Goal: Task Accomplishment & Management: Manage account settings

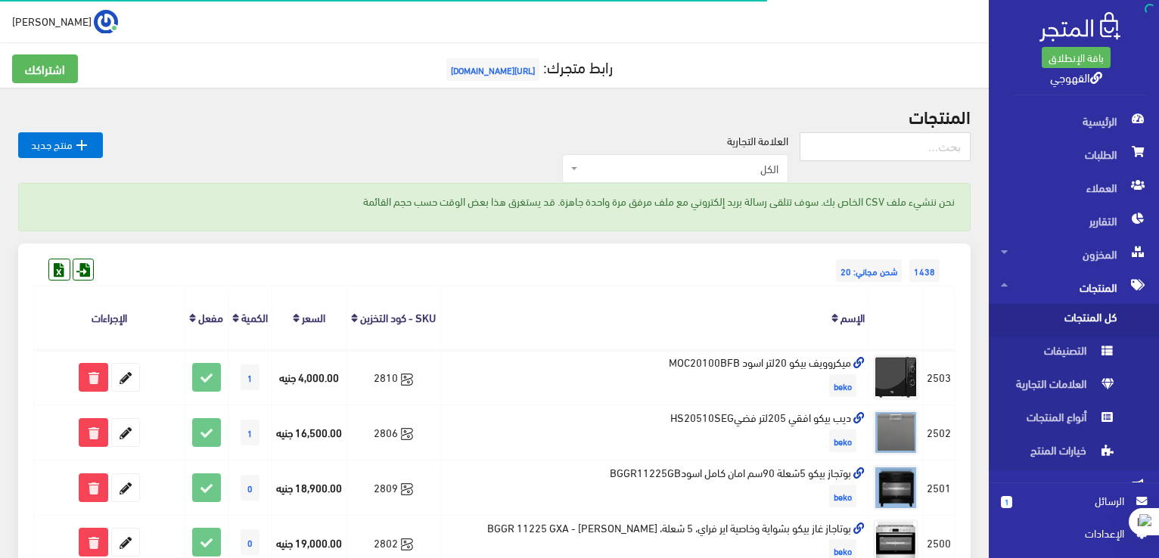
scroll to position [2, 0]
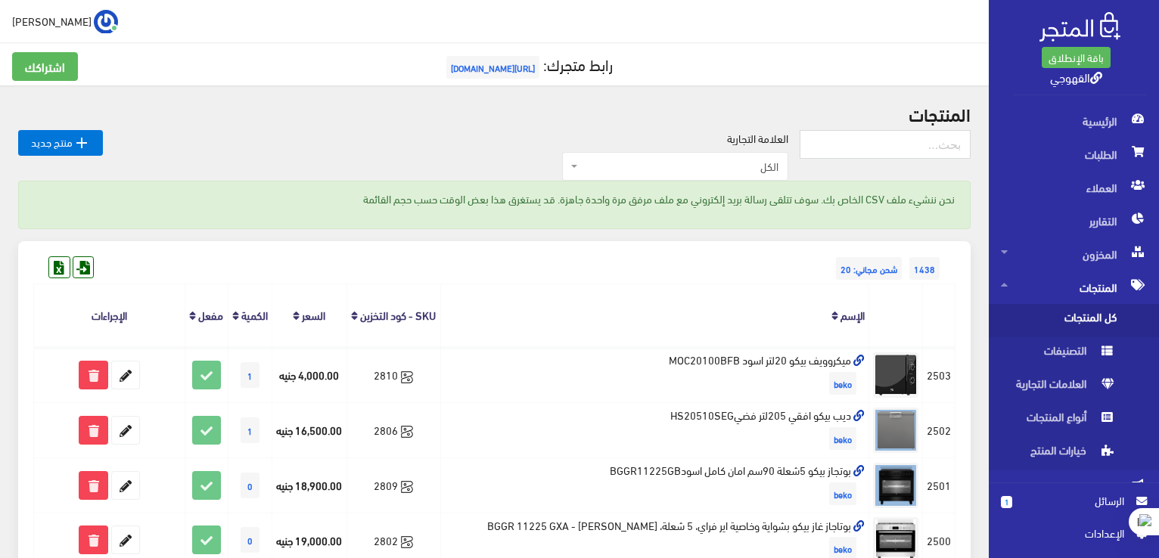
click at [539, 149] on div "العلامة التجارية الكل منتجات اخري امبريال فريش كريازي يونيون آير تورنيدو شارب L…" at bounding box center [451, 155] width 697 height 51
click at [964, 113] on h2 "المنتجات" at bounding box center [494, 114] width 953 height 20
click at [826, 219] on div "نحن ننشيء ملف CSV الخاص بك. سوف تتلقى رسالة بريد إلكتروني مع ملف مرفق مرة واحدة…" at bounding box center [494, 205] width 953 height 48
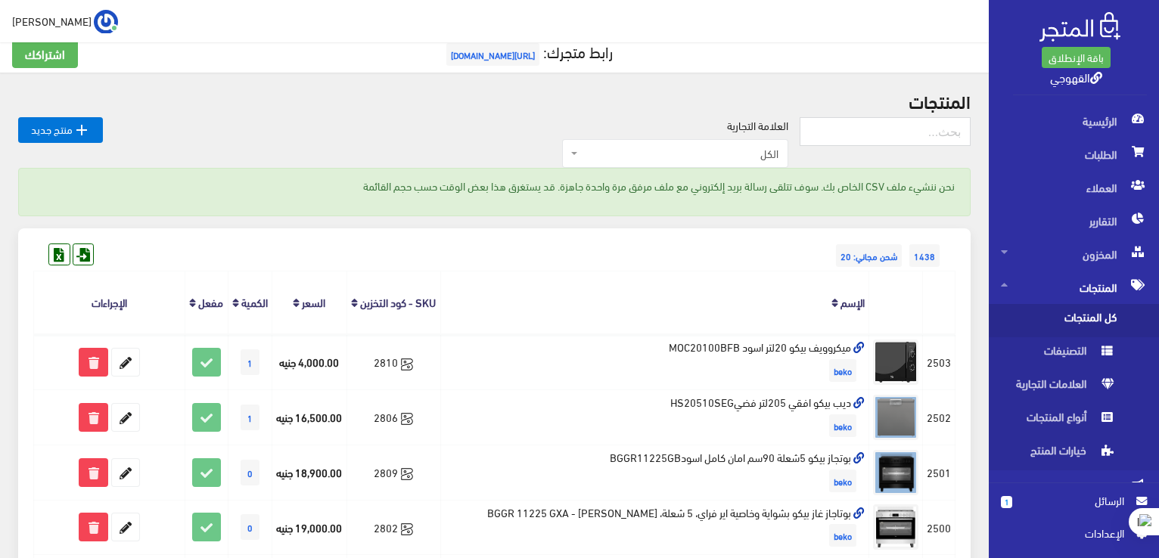
scroll to position [0, 0]
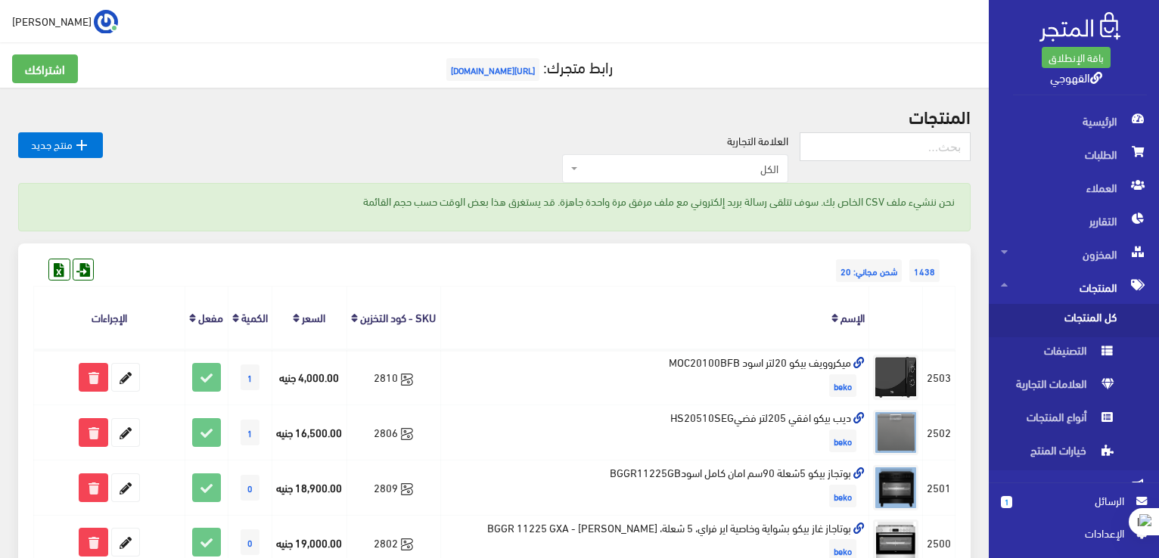
click at [826, 219] on div "نحن ننشيء ملف CSV الخاص بك. سوف تتلقى رسالة بريد إلكتروني مع ملف مرفق مرة واحدة…" at bounding box center [494, 207] width 953 height 48
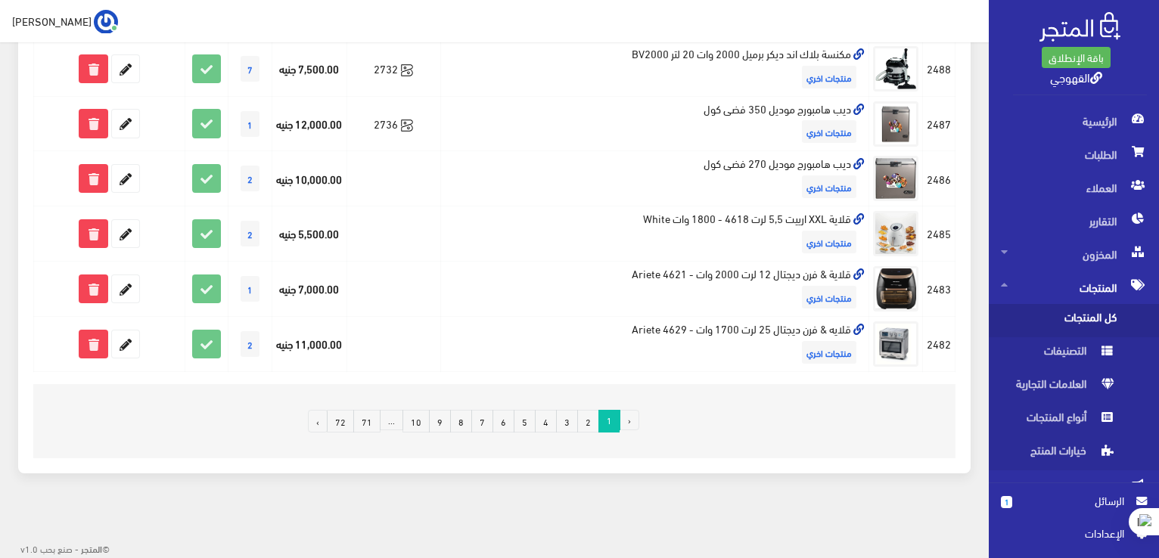
scroll to position [1109, 0]
click at [347, 422] on link "72" at bounding box center [340, 421] width 27 height 23
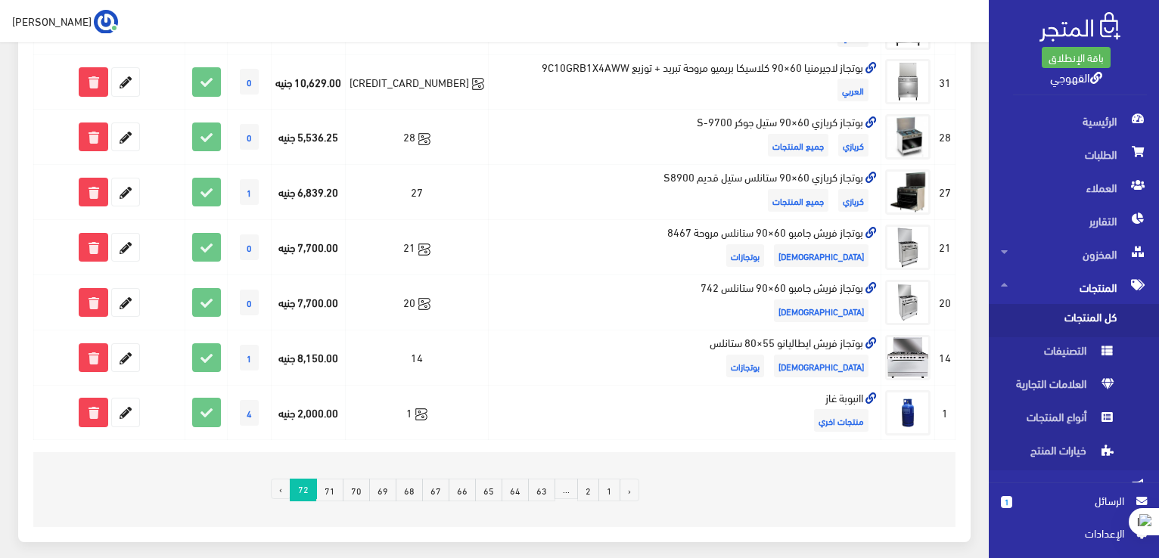
scroll to position [906, 0]
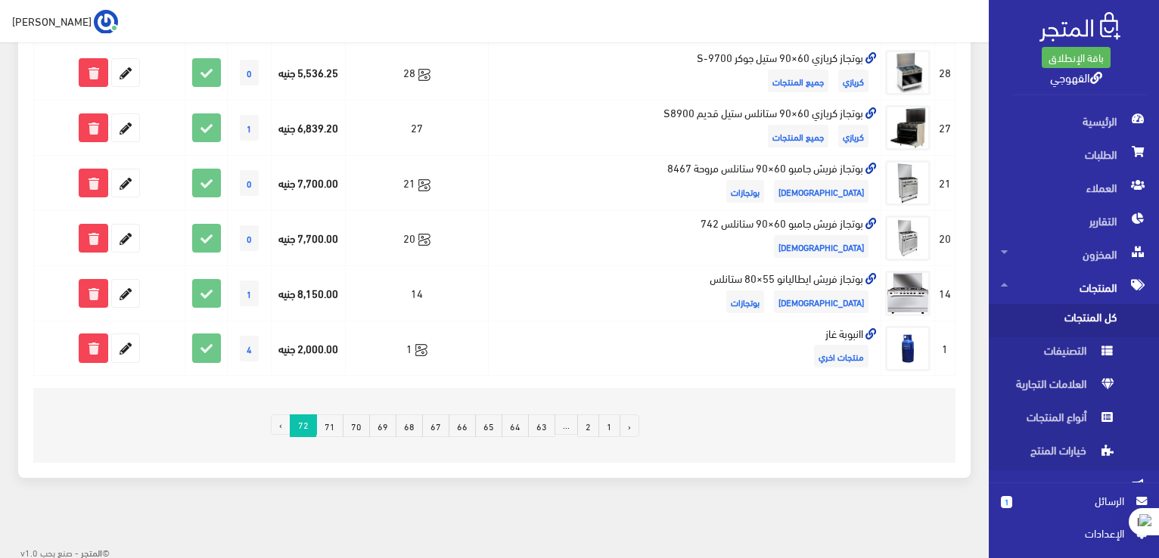
click at [615, 421] on link "1" at bounding box center [610, 426] width 22 height 23
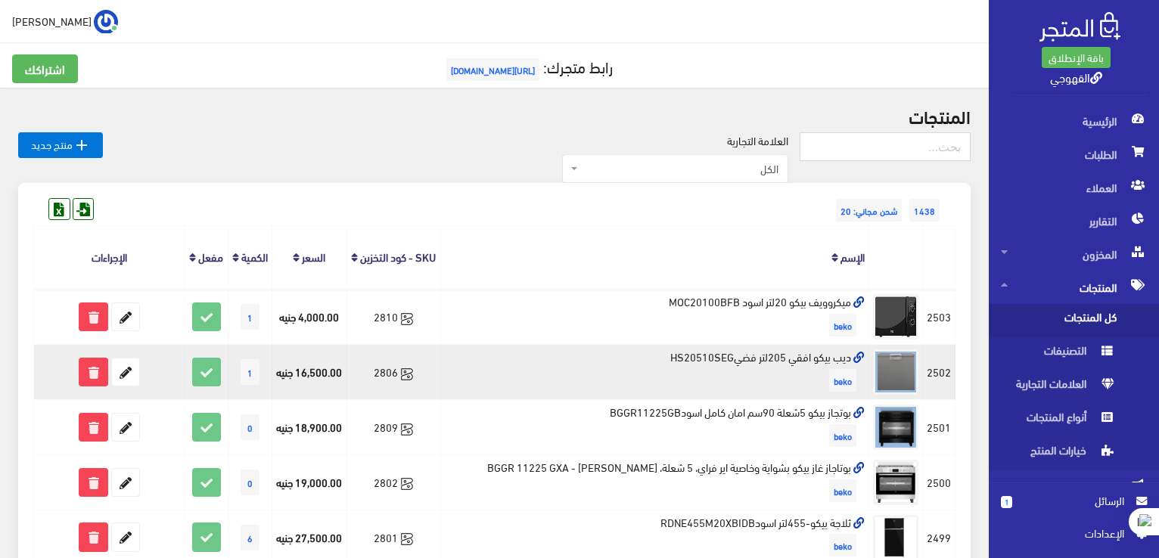
click at [776, 370] on td "ديب بيكو افقي 205لتر فضيHS20510SEG beko" at bounding box center [654, 372] width 429 height 55
copy td "ديب بيكو افقي 205لتر فضيHS20510SEG"
click at [124, 382] on icon at bounding box center [125, 372] width 27 height 27
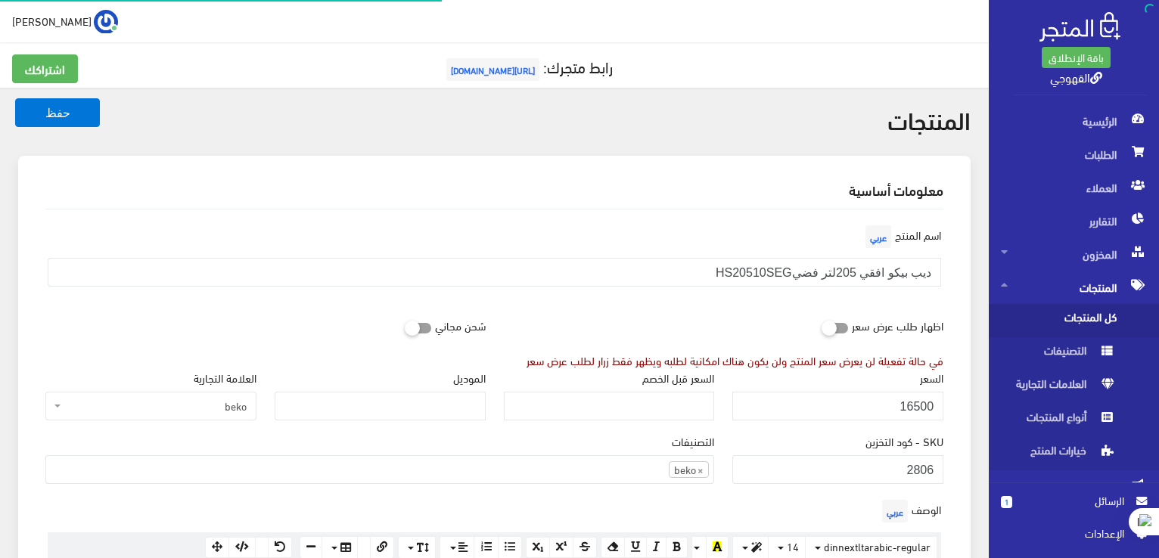
scroll to position [1056, 0]
click at [853, 389] on div "السعر 16500" at bounding box center [838, 394] width 211 height 51
click at [879, 409] on input "16500" at bounding box center [838, 406] width 211 height 29
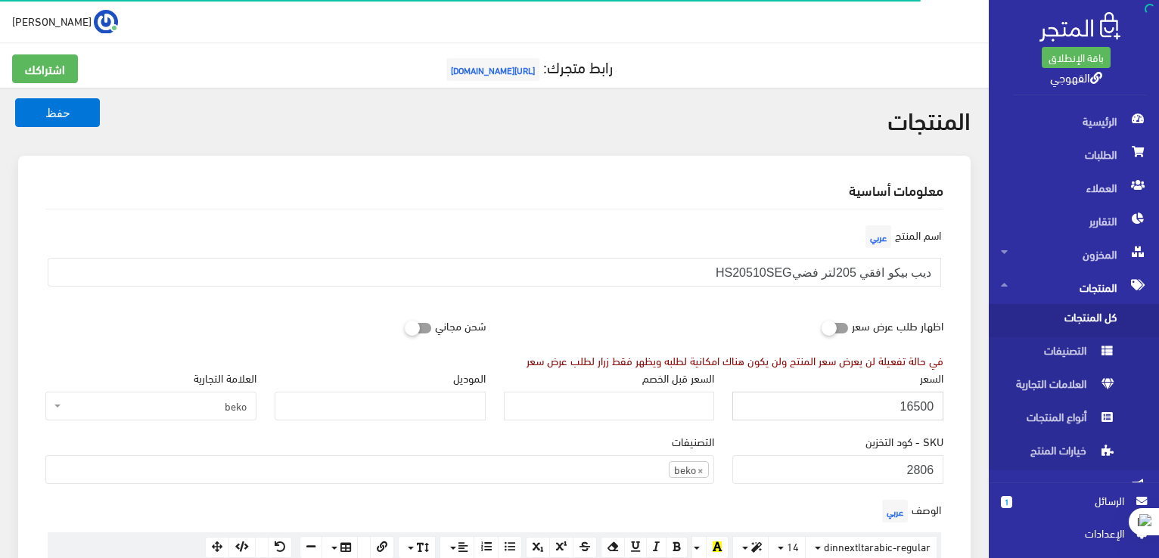
click at [879, 409] on input "16500" at bounding box center [838, 406] width 211 height 29
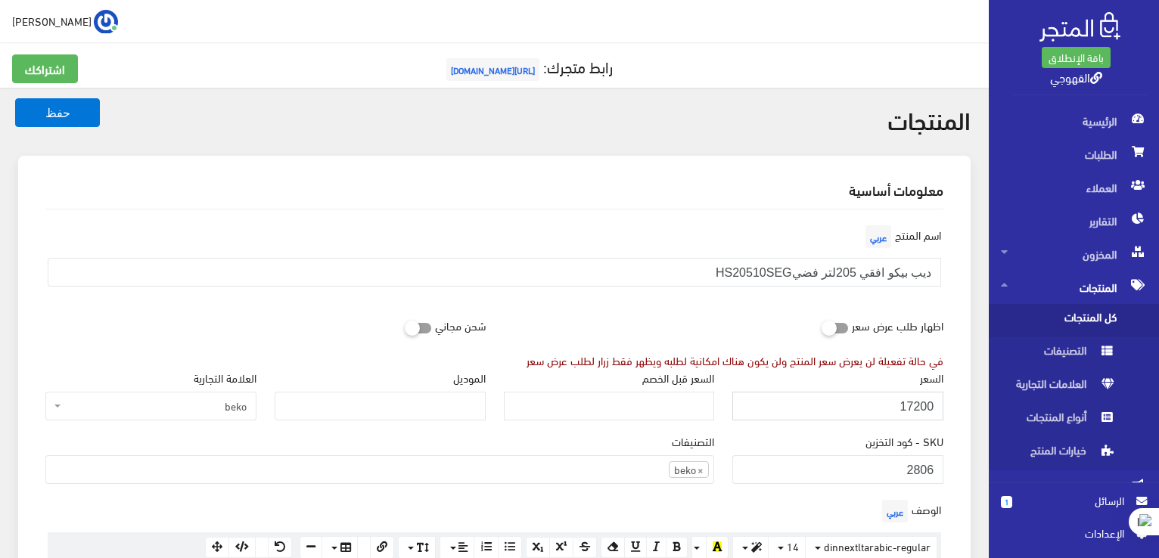
type input "17200"
click at [15, 98] on button "حفظ" at bounding box center [57, 112] width 85 height 29
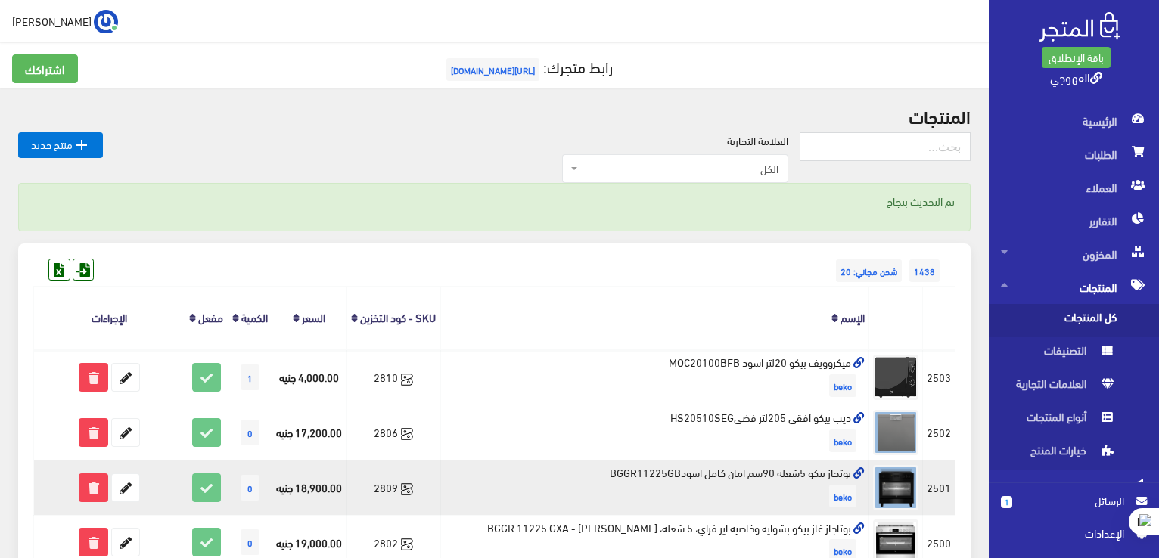
click at [762, 488] on td "بوتجاز بيكو 5شعلة 90سم امان كامل اسودBGGR11225GB beko" at bounding box center [654, 487] width 429 height 55
copy td "بوتجاز بيكو 5شعلة 90سم امان كامل اسودBGGR11225GB"
click at [131, 502] on icon at bounding box center [125, 487] width 27 height 27
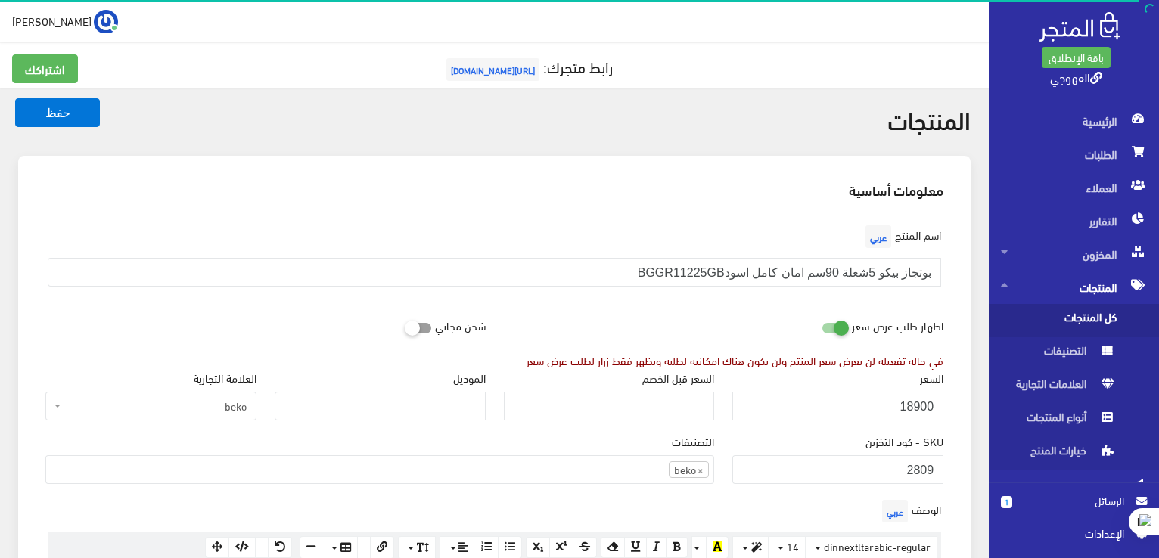
scroll to position [1056, 0]
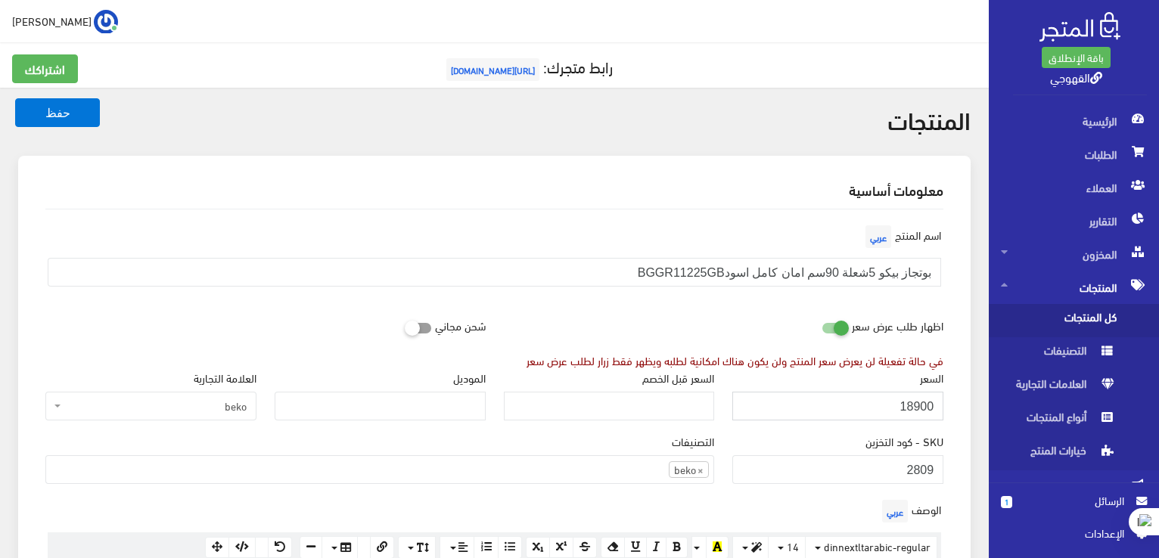
click at [934, 405] on input "18900" at bounding box center [838, 406] width 211 height 29
click at [915, 400] on input "2500" at bounding box center [838, 406] width 211 height 29
type input "20500"
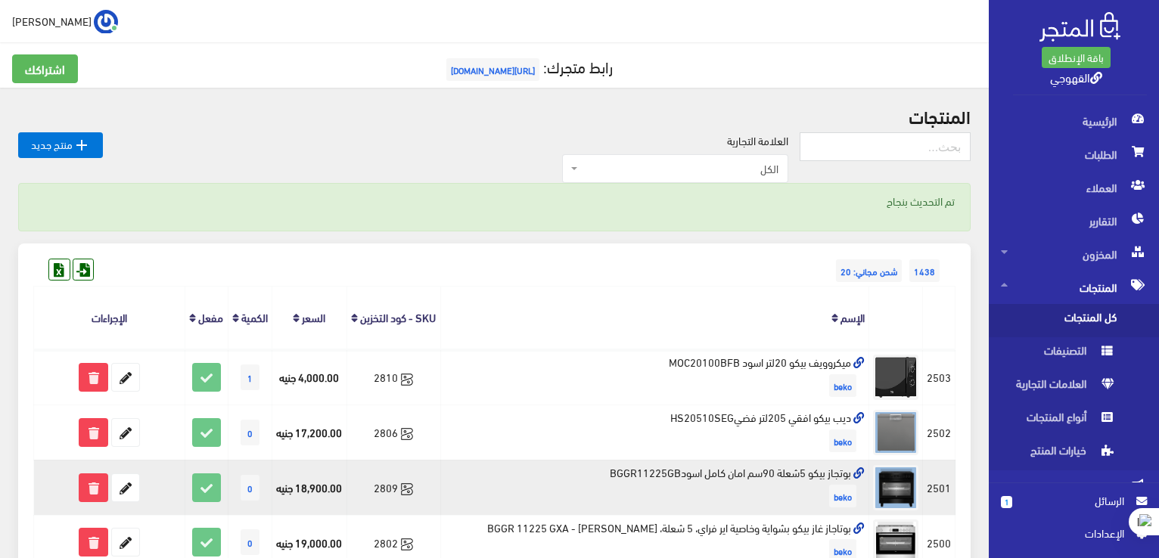
click at [309, 498] on td "18,900.00 جنيه" at bounding box center [309, 487] width 75 height 55
click at [436, 500] on td "2809" at bounding box center [394, 487] width 94 height 55
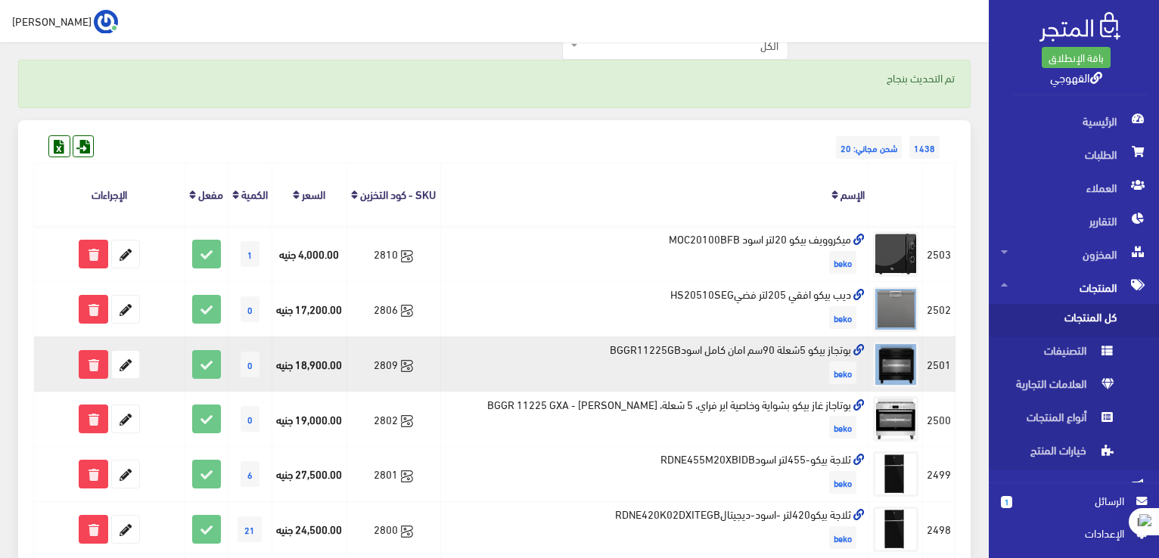
scroll to position [121, 0]
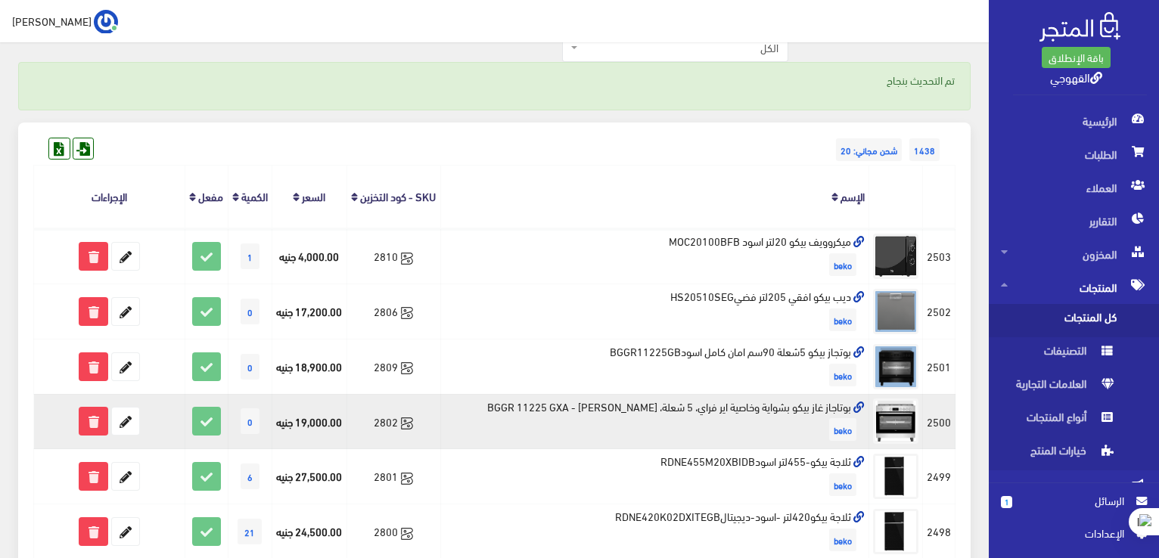
click at [717, 421] on td "بوتاجاز غاز بيكو بشواية وخاصية اير فراي، 5 شعلة، ستانلس ستيل - BGGR 11225 GXA b…" at bounding box center [654, 421] width 429 height 55
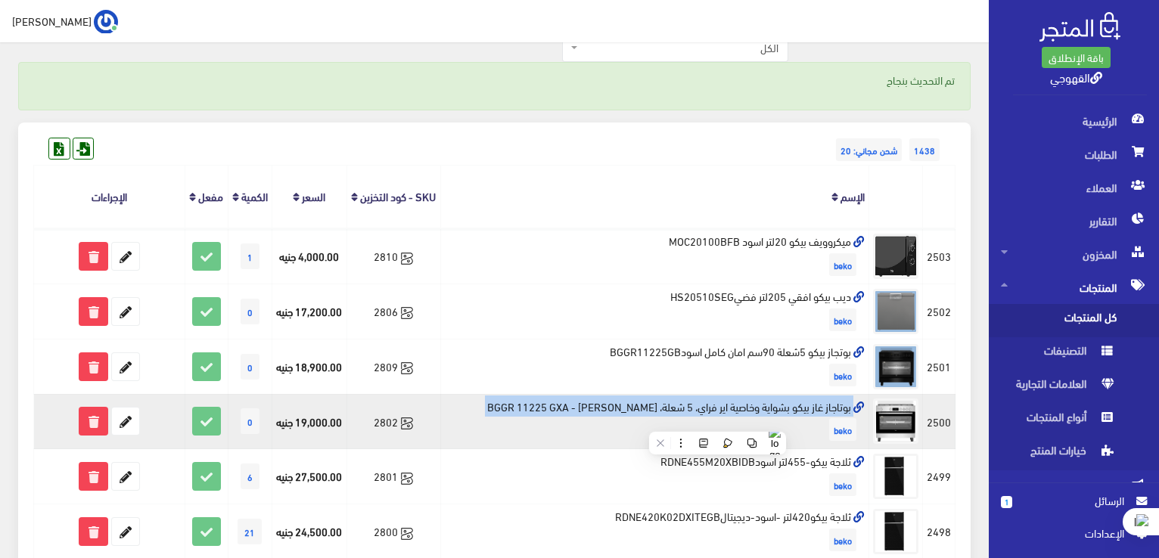
click at [717, 421] on td "بوتاجاز غاز بيكو بشواية وخاصية اير فراي، 5 شعلة، ستانلس ستيل - BGGR 11225 GXA b…" at bounding box center [654, 421] width 429 height 55
copy td "بوتاجاز غاز بيكو بشواية وخاصية اير فراي، 5 شعلة، ستانلس ستيل - BGGR 11225 GXA"
click at [717, 421] on td "بوتاجاز غاز بيكو بشواية وخاصية اير فراي، 5 شعلة، ستانلس ستيل - BGGR 11225 GXA b…" at bounding box center [654, 421] width 429 height 55
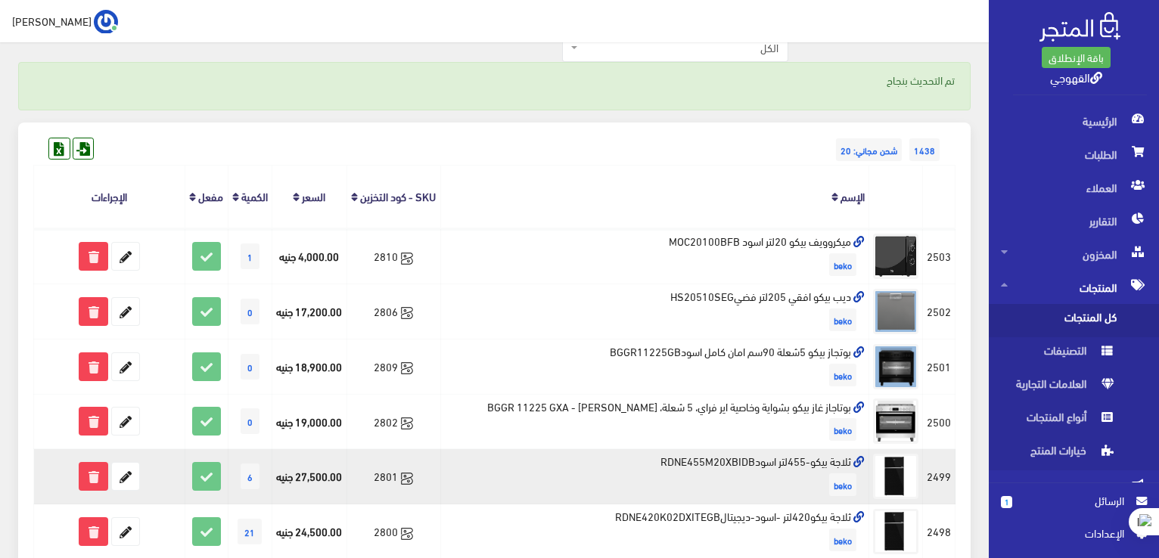
click at [717, 472] on td "ثلاجة بيكو-455لتر اسودRDNE455M20XBIDB beko" at bounding box center [654, 476] width 429 height 55
copy td "ثلاجة بيكو-455لتر اسودRDNE455M20XBIDB"
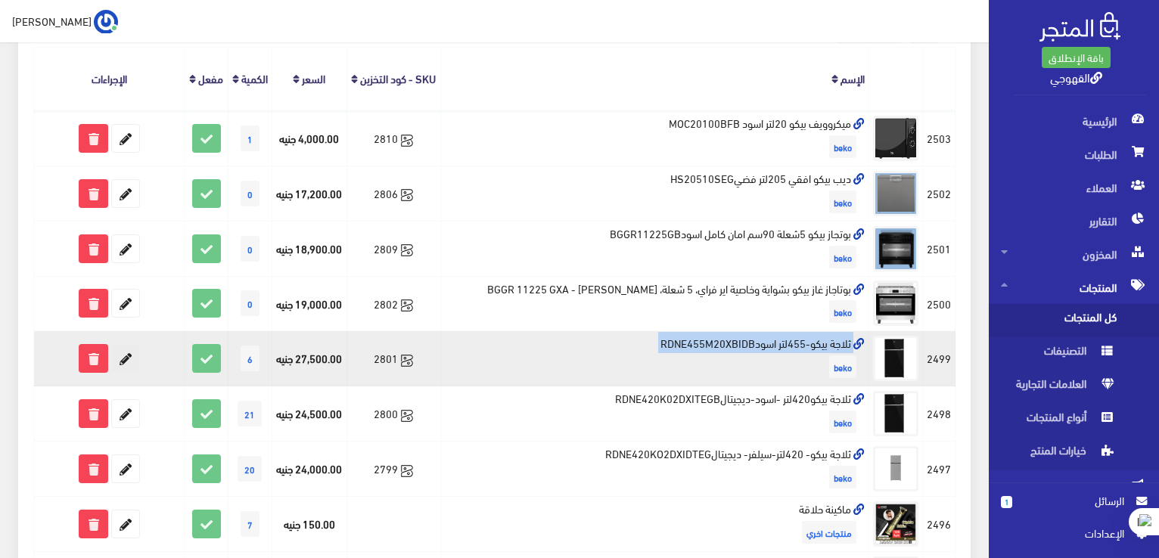
scroll to position [242, 0]
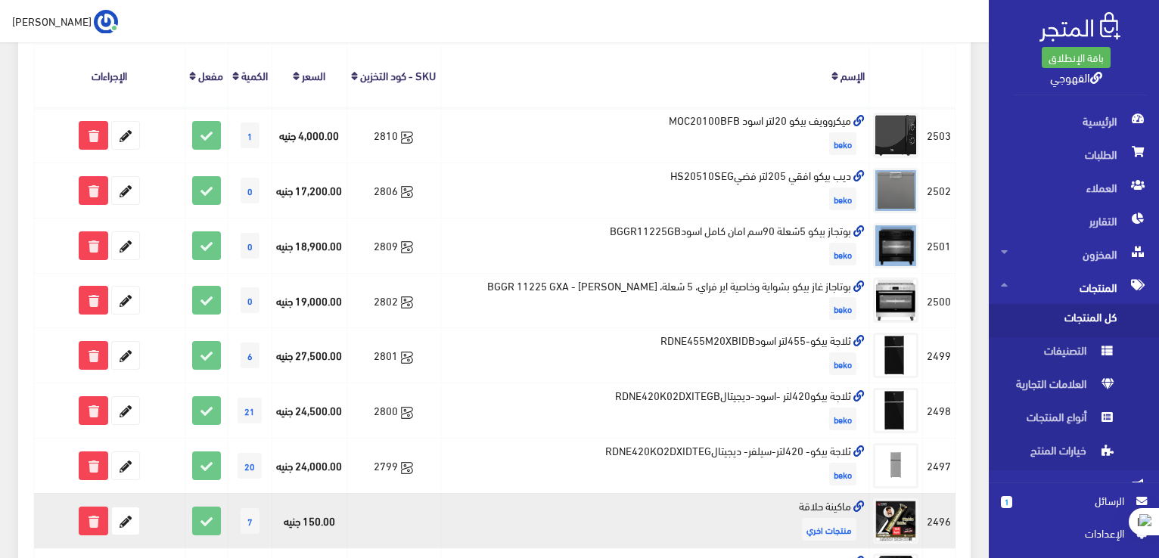
click at [823, 518] on td "ماكينة حلاقة منتجات اخري" at bounding box center [654, 520] width 429 height 55
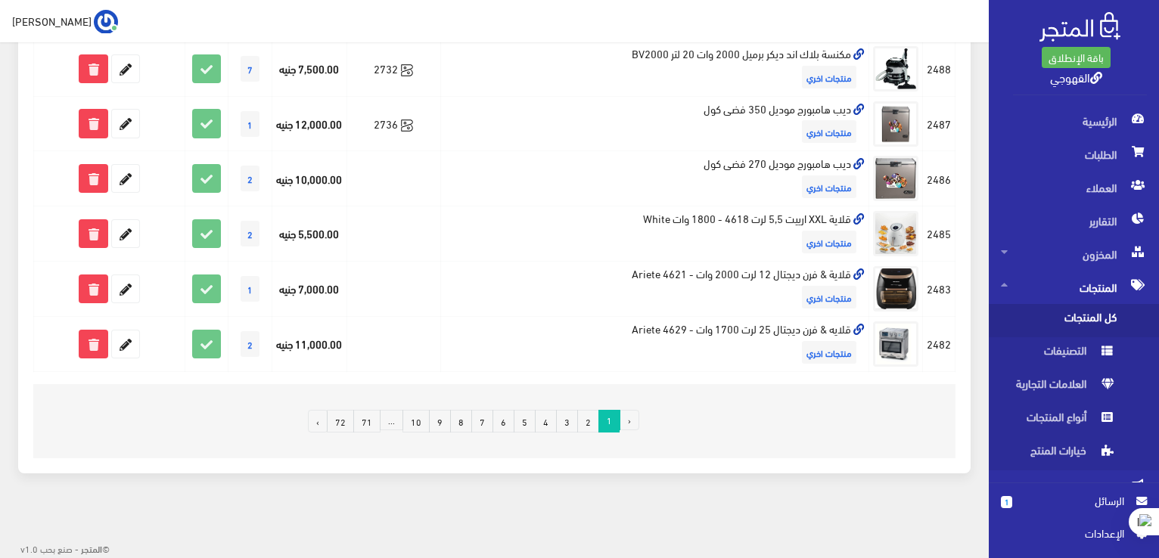
scroll to position [1109, 0]
click at [592, 421] on link "2" at bounding box center [588, 421] width 22 height 23
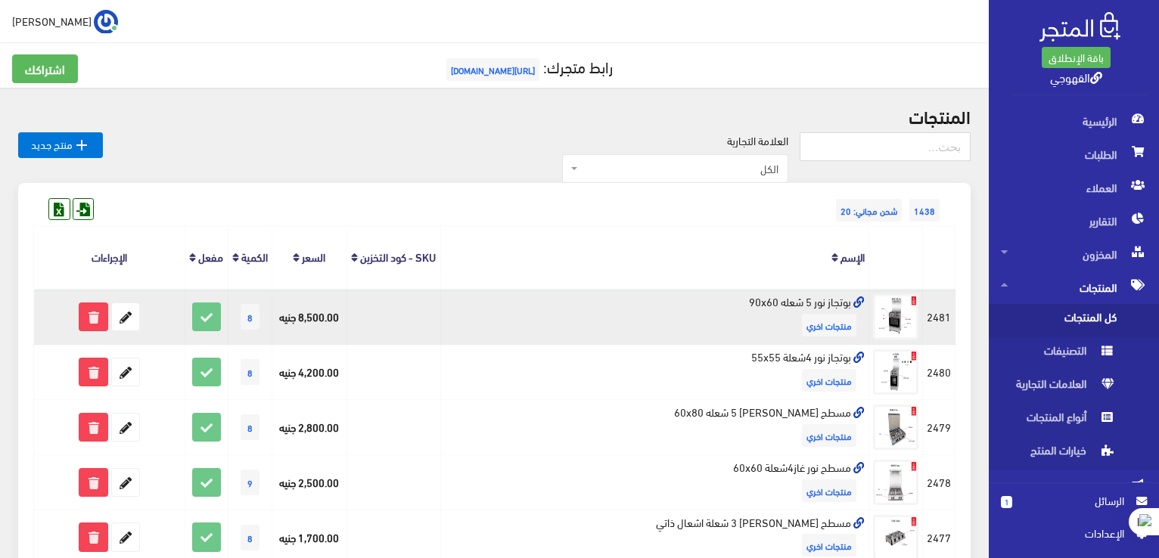
click at [750, 319] on td "بوتجاز نور 5 شعله 90x60 منتجات اخري" at bounding box center [654, 316] width 429 height 55
copy td "بوتجاز نور 5 شعله 90x60"
click at [134, 331] on icon at bounding box center [125, 316] width 27 height 27
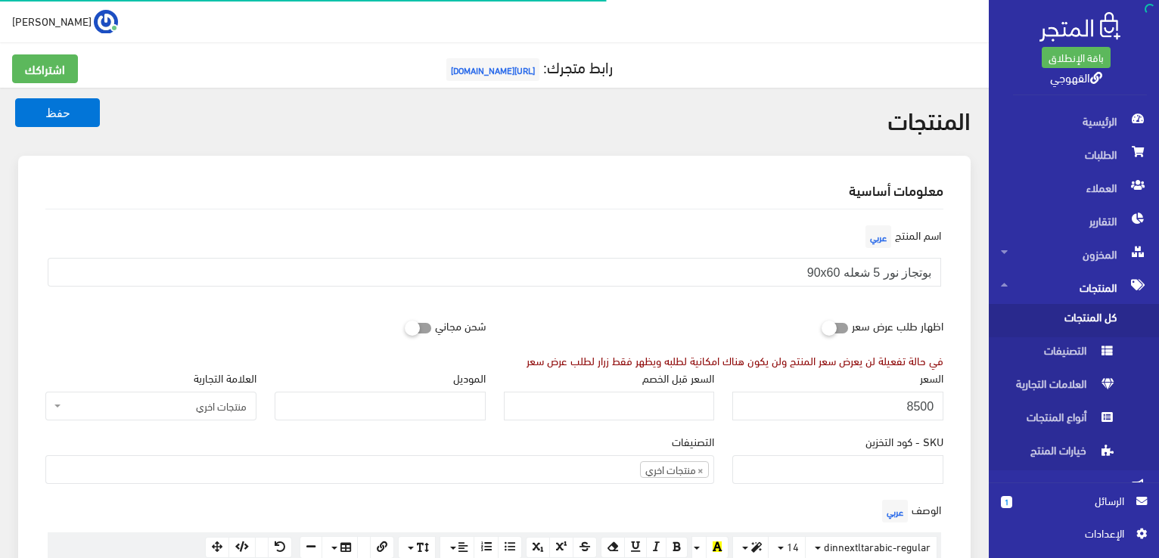
scroll to position [815, 0]
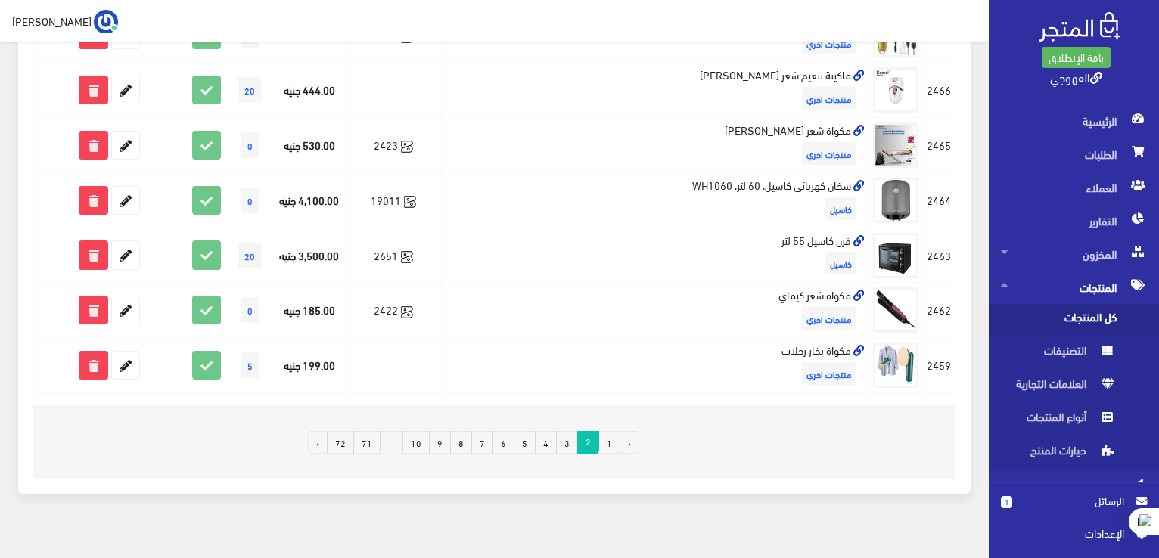
scroll to position [1029, 0]
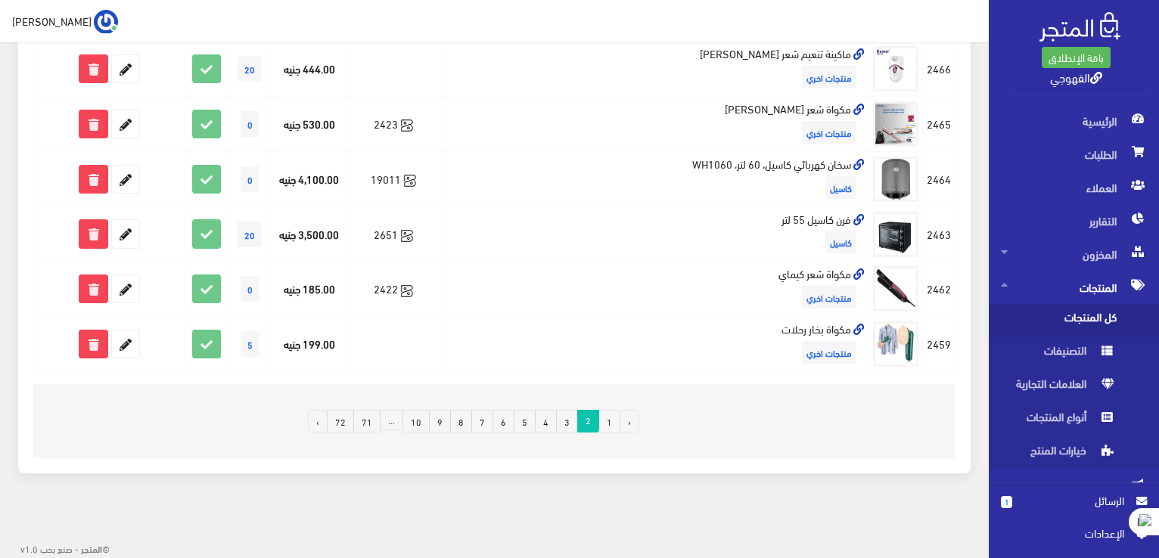
click at [565, 433] on link "3" at bounding box center [567, 421] width 22 height 23
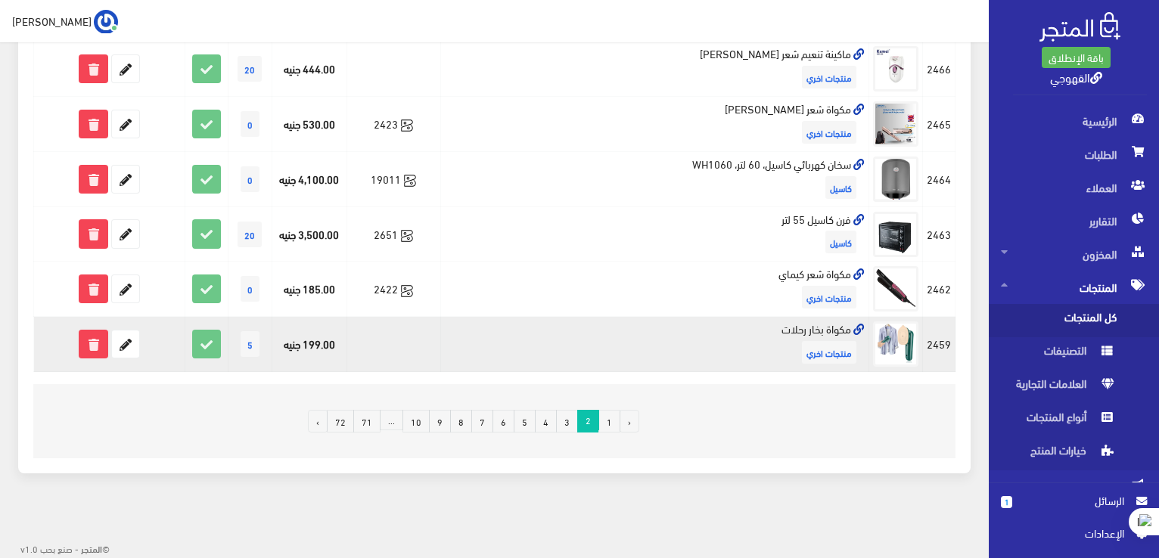
click at [817, 353] on td "مكواة بخار رحلات منتجات اخري" at bounding box center [654, 344] width 429 height 55
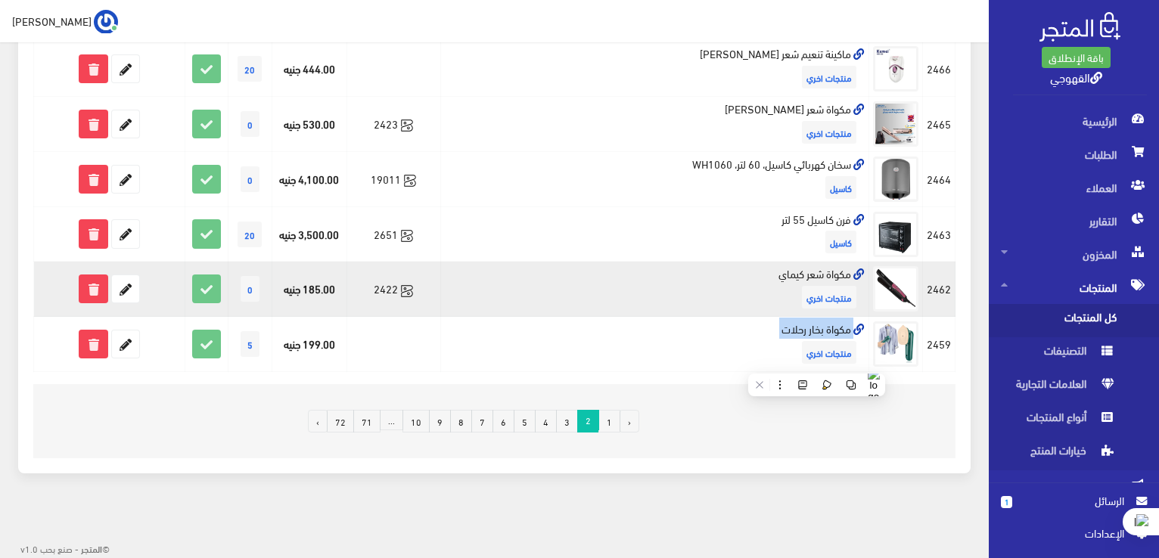
copy td "مكواة بخار رحلات"
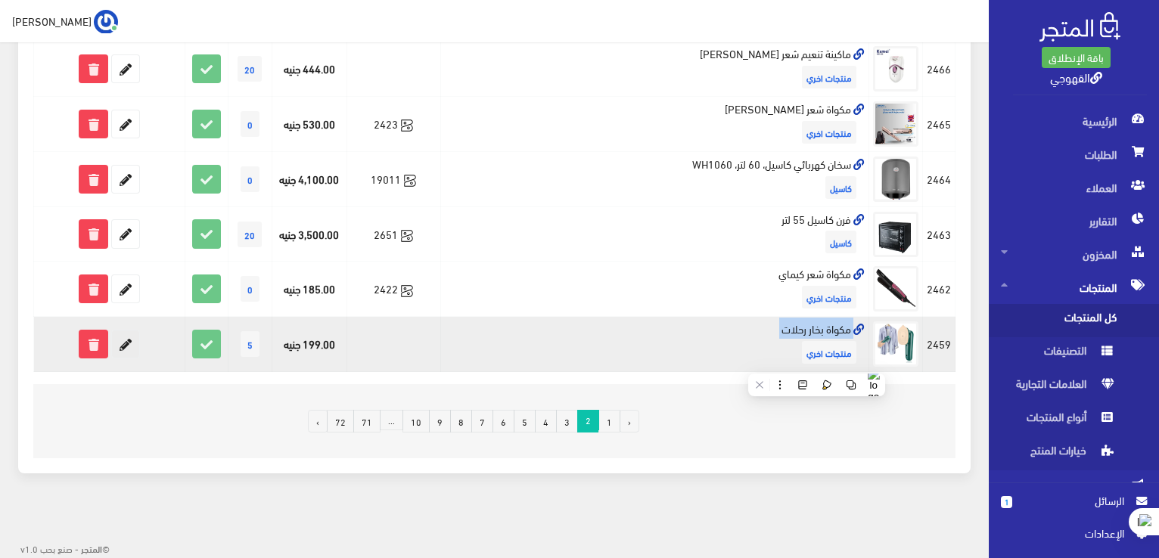
click at [122, 358] on icon at bounding box center [125, 344] width 27 height 27
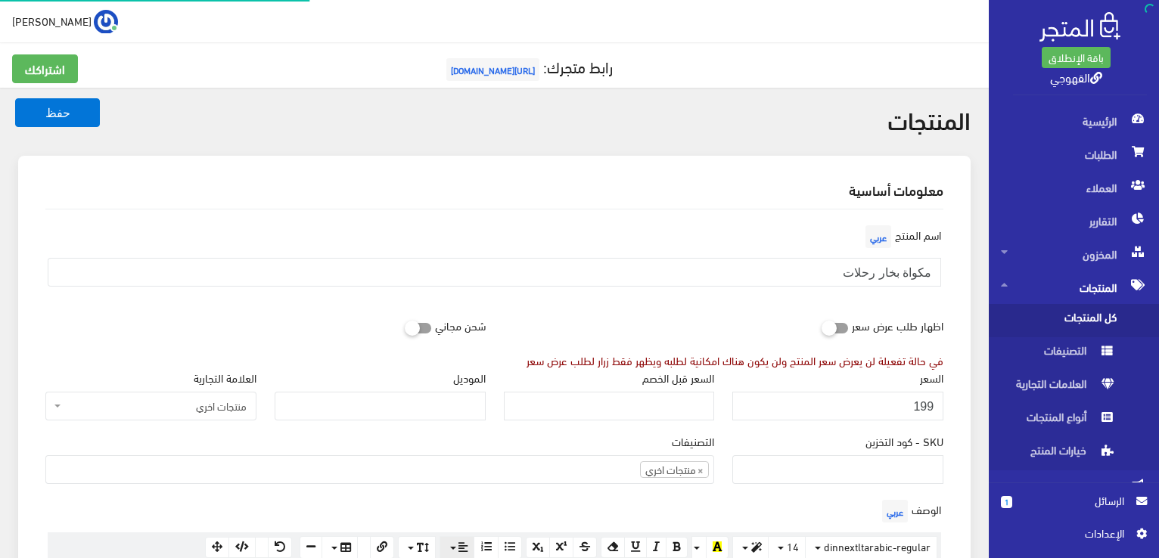
scroll to position [815, 0]
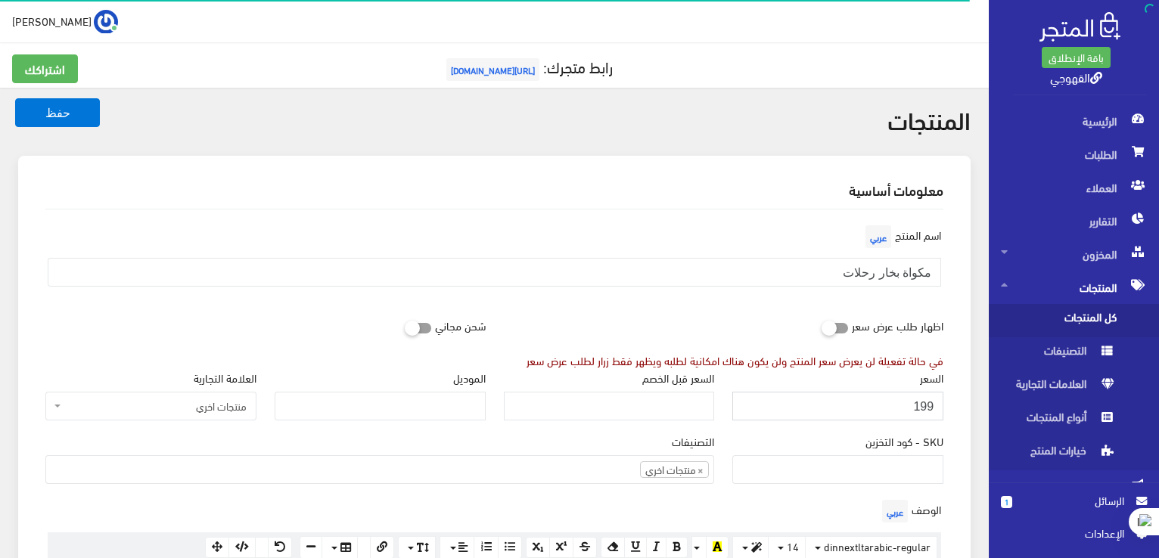
click at [881, 411] on input "199" at bounding box center [838, 406] width 211 height 29
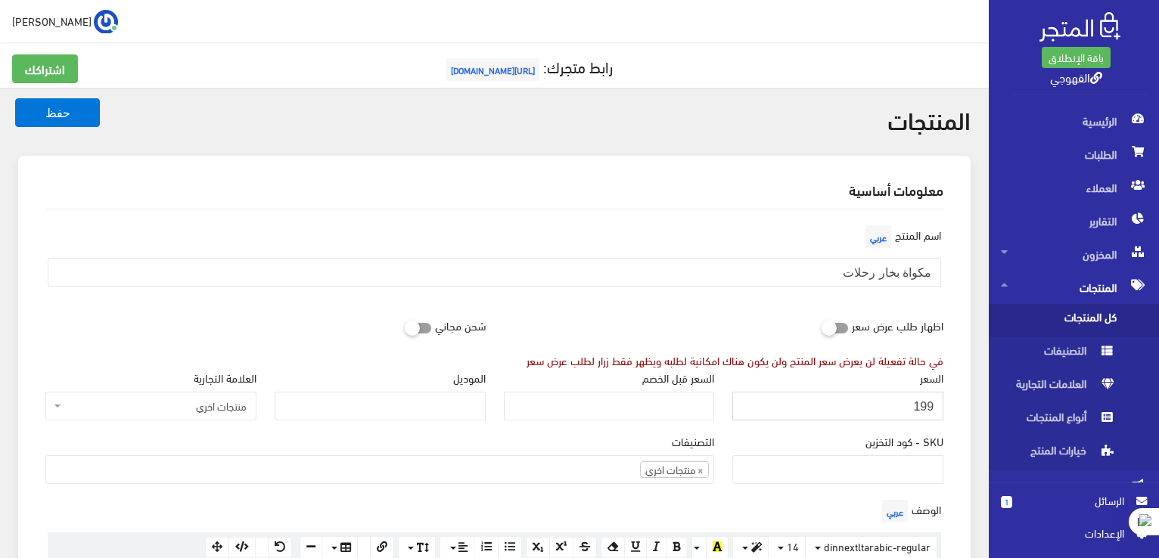
click at [881, 411] on input "199" at bounding box center [838, 406] width 211 height 29
type input "300"
click at [15, 98] on button "حفظ" at bounding box center [57, 112] width 85 height 29
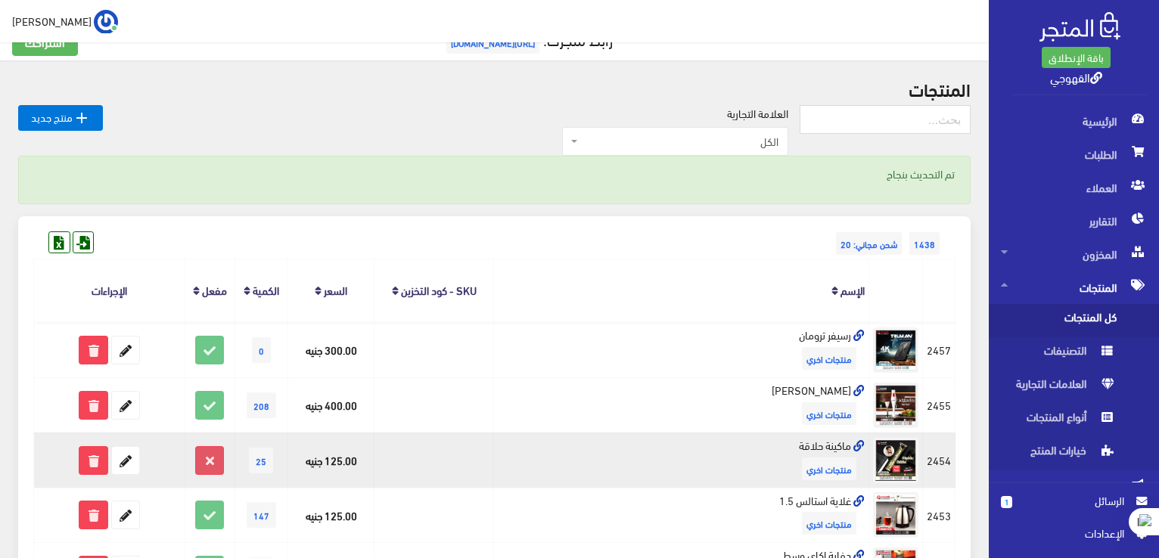
scroll to position [30, 0]
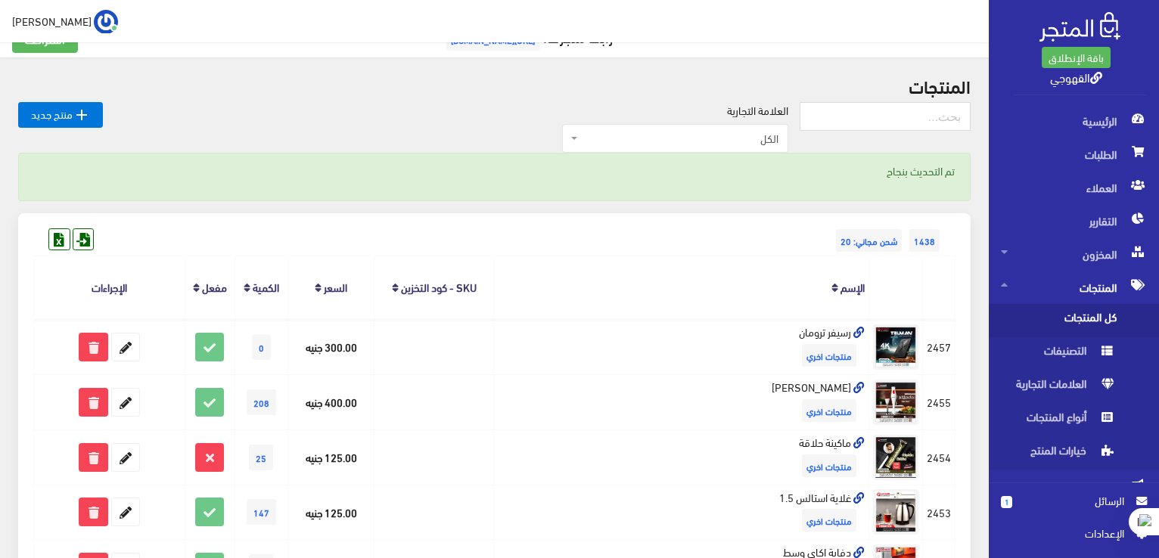
click at [948, 78] on h2 "المنتجات" at bounding box center [494, 86] width 953 height 20
click at [786, 110] on label "العلامة التجارية" at bounding box center [757, 110] width 61 height 17
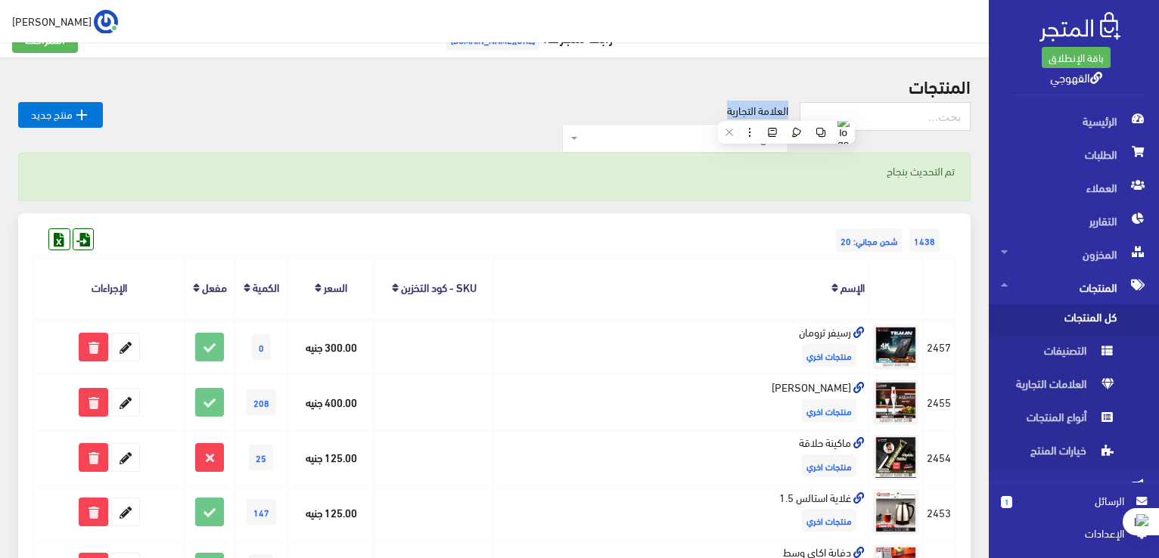
click at [786, 110] on label "العلامة التجارية" at bounding box center [757, 110] width 61 height 17
click at [933, 95] on h2 "المنتجات" at bounding box center [494, 86] width 953 height 20
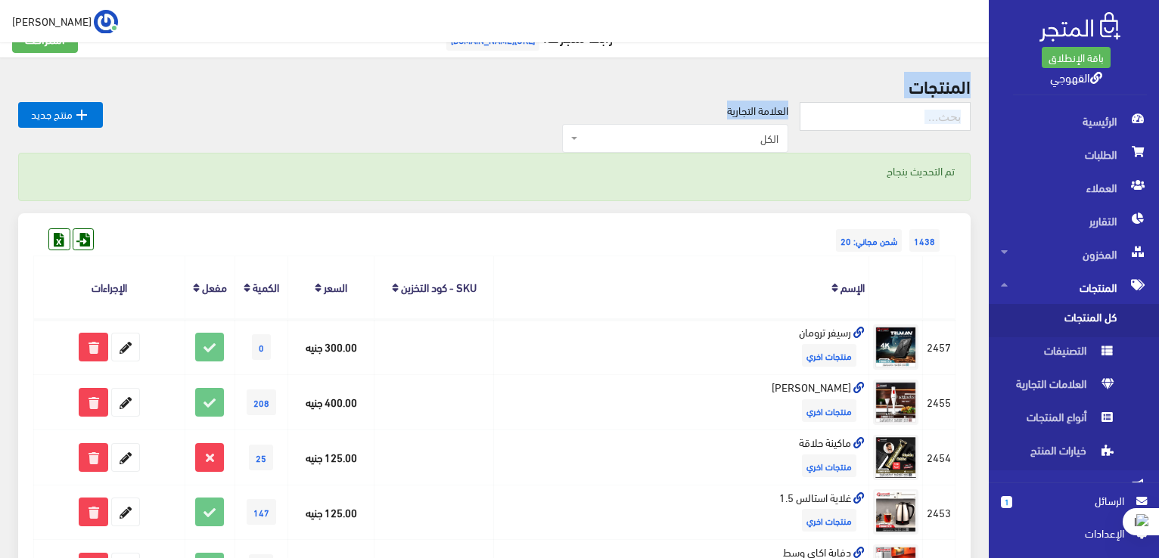
drag, startPoint x: 933, startPoint y: 95, endPoint x: 551, endPoint y: 109, distance: 382.4
click at [551, 109] on div "العلامة التجارية الكل منتجات اخري امبريال فريش كريازي يونيون آير تورنيدو شارب L…" at bounding box center [451, 127] width 697 height 51
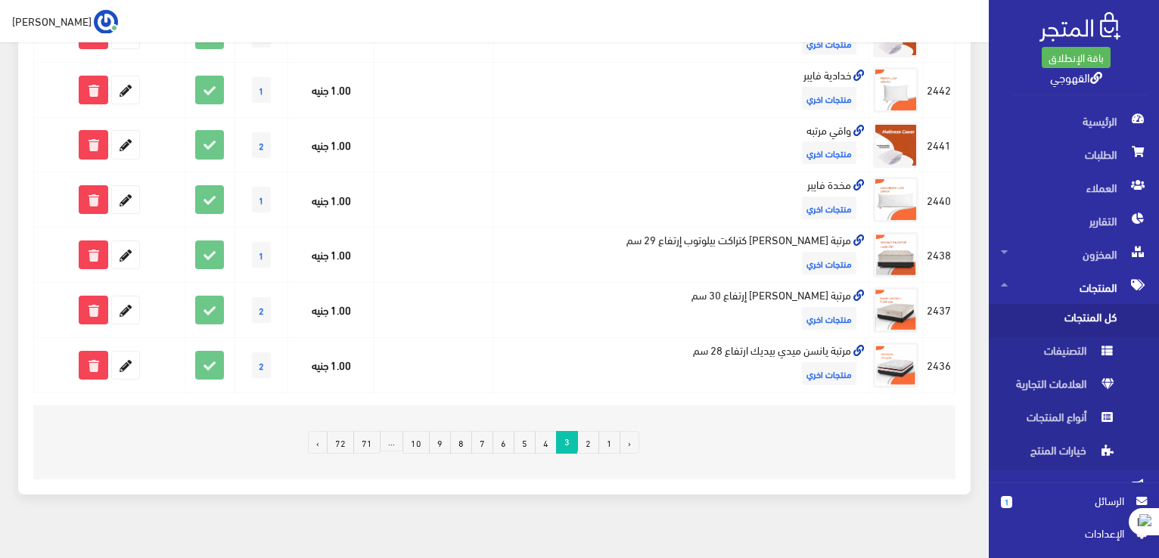
scroll to position [1076, 0]
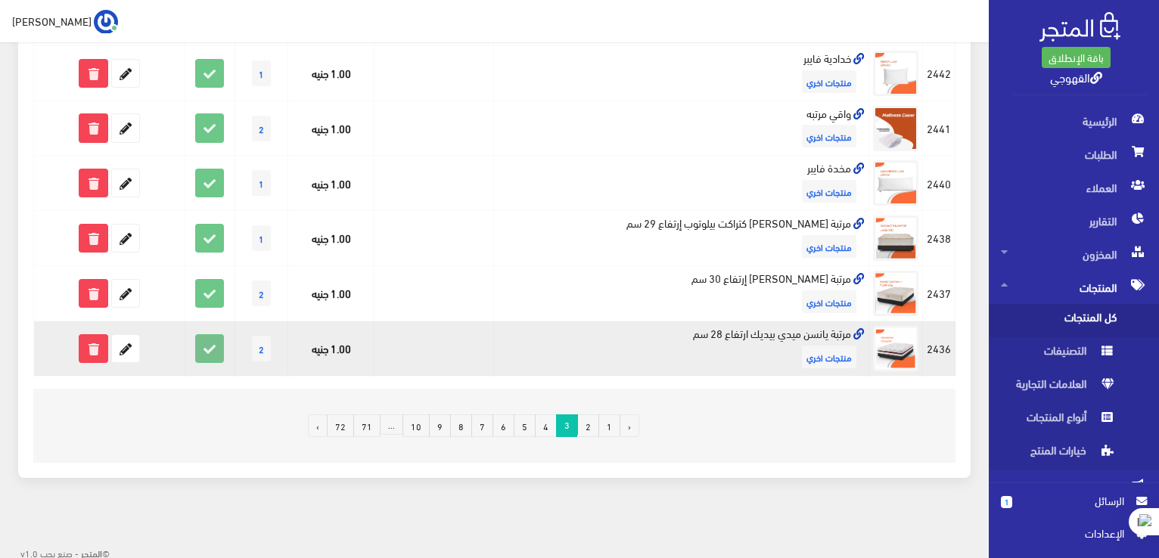
click at [212, 352] on icon at bounding box center [209, 348] width 27 height 27
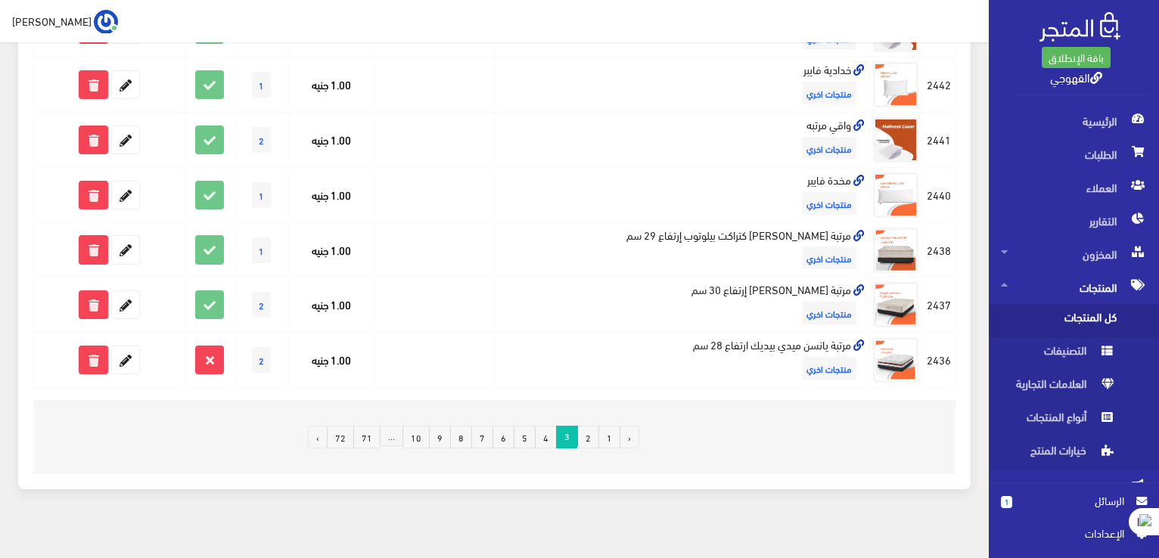
scroll to position [1016, 0]
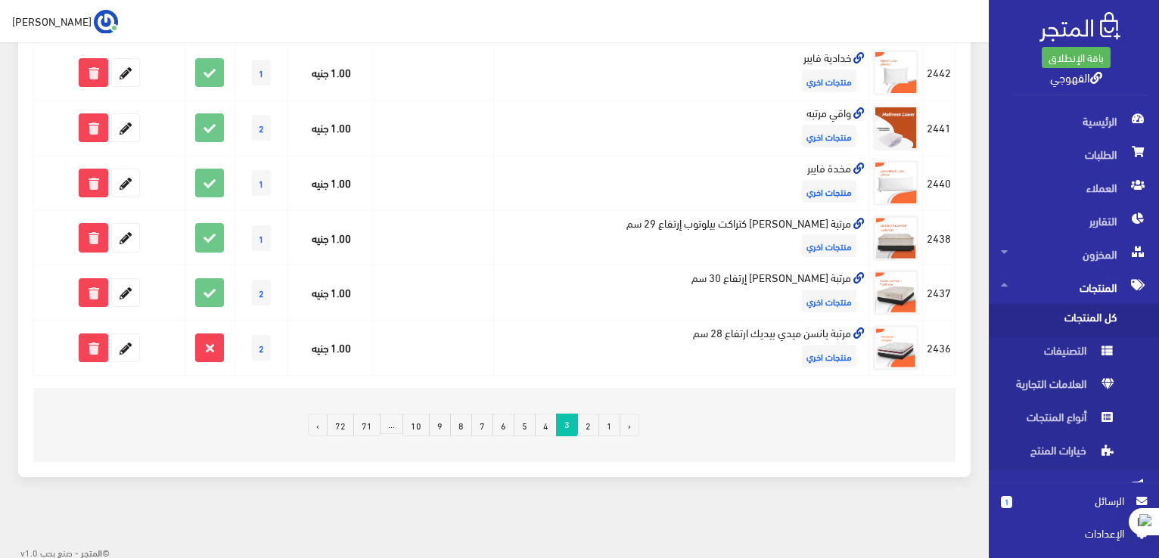
click at [551, 418] on link "4" at bounding box center [546, 425] width 22 height 23
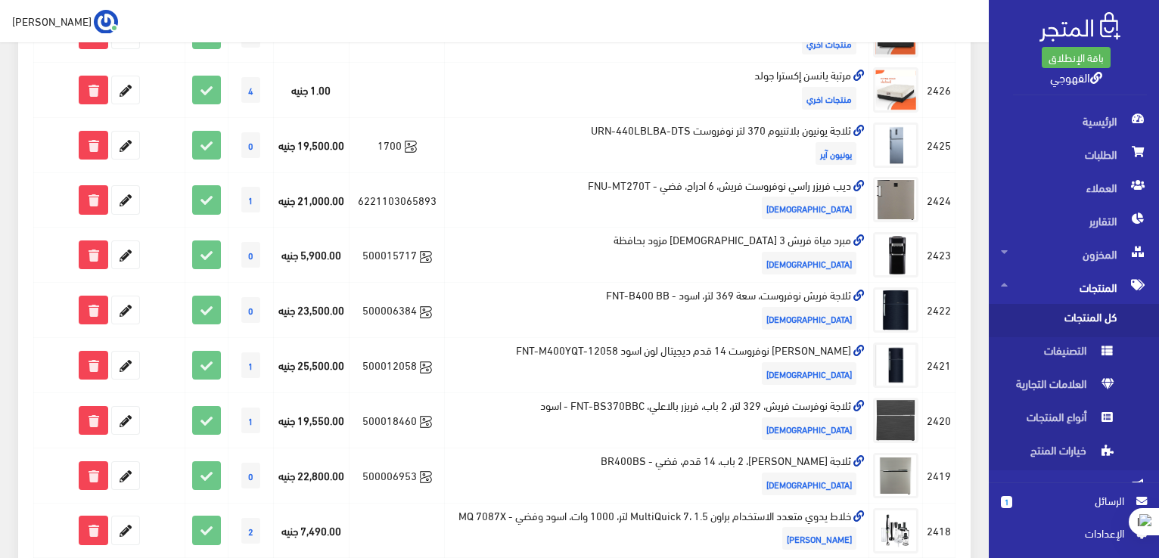
scroll to position [726, 0]
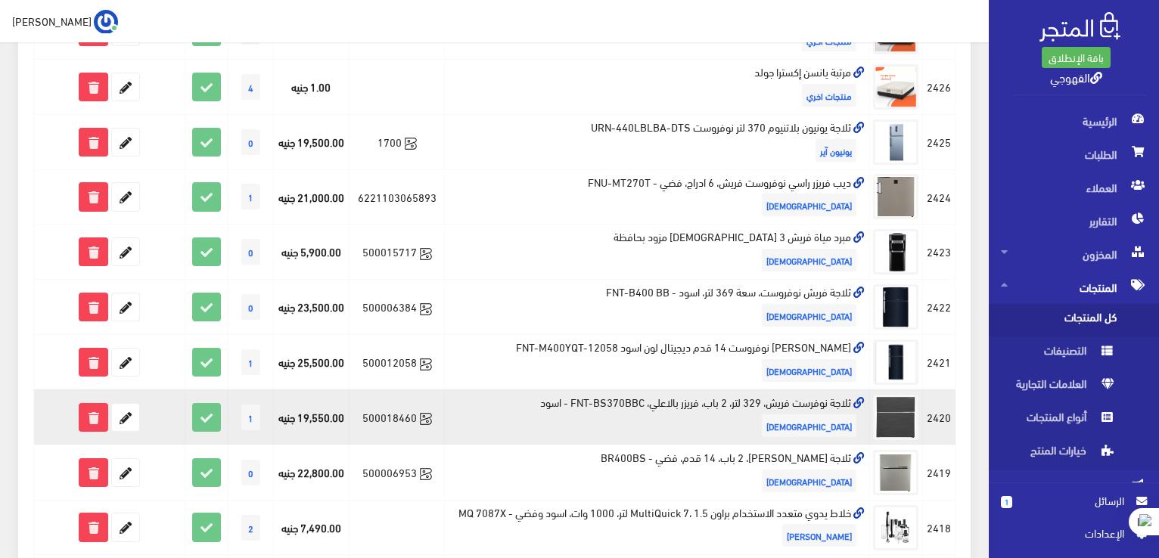
click at [827, 399] on td "ثلاجة نوفرست فريش، 329 لتر، 2 باب، فريزر بالاعلي، FNT-BS370BBC - اسود [DEMOGRAP…" at bounding box center [657, 417] width 425 height 55
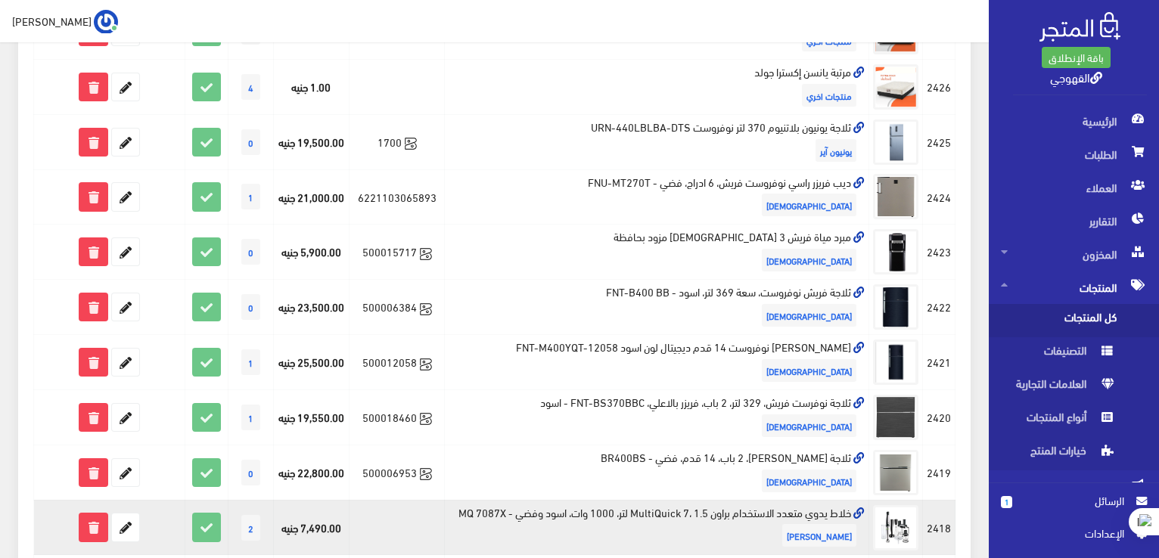
click at [835, 512] on td "خلاط يدوي متعدد الاستخدام براون MultiQuick 7، 1.5 لتر، 1000 وات، اسود وفضي - MQ…" at bounding box center [657, 527] width 425 height 55
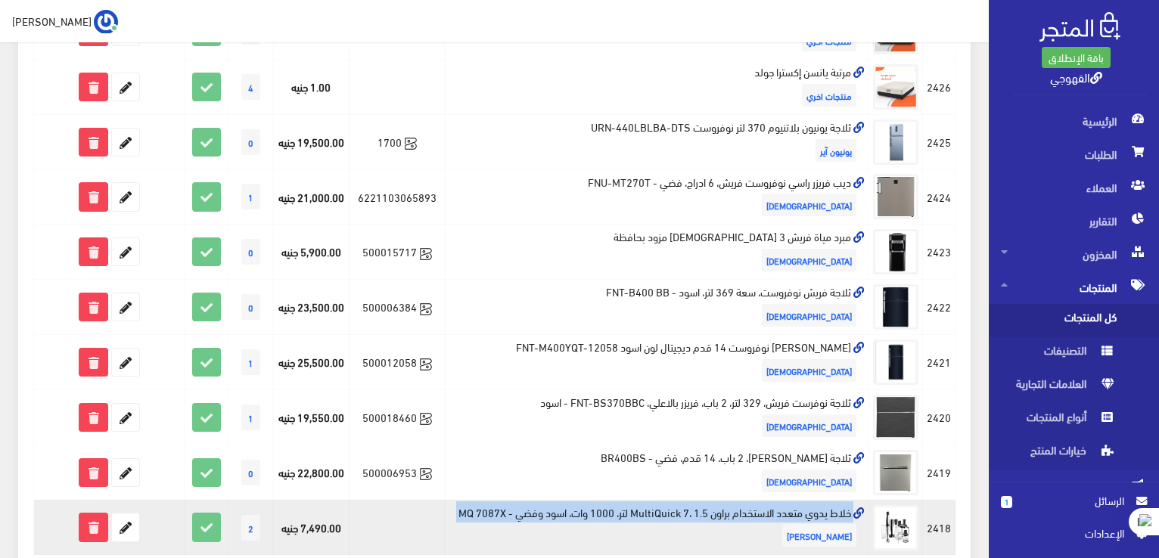
click at [835, 512] on td "خلاط يدوي متعدد الاستخدام براون MultiQuick 7، 1.5 لتر، 1000 وات، اسود وفضي - MQ…" at bounding box center [657, 527] width 425 height 55
copy td "خلاط يدوي متعدد الاستخدام براون MultiQuick 7، 1.5 لتر، 1000 وات، اسود وفضي - MQ…"
click at [137, 527] on icon at bounding box center [125, 527] width 27 height 27
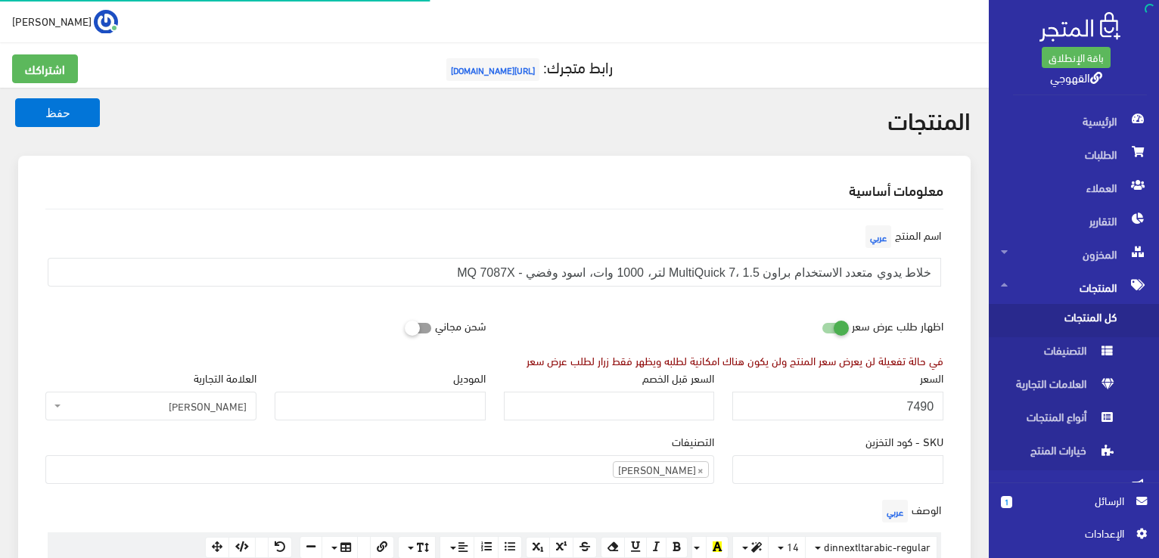
scroll to position [1090, 0]
click at [910, 397] on input "7490" at bounding box center [838, 406] width 211 height 29
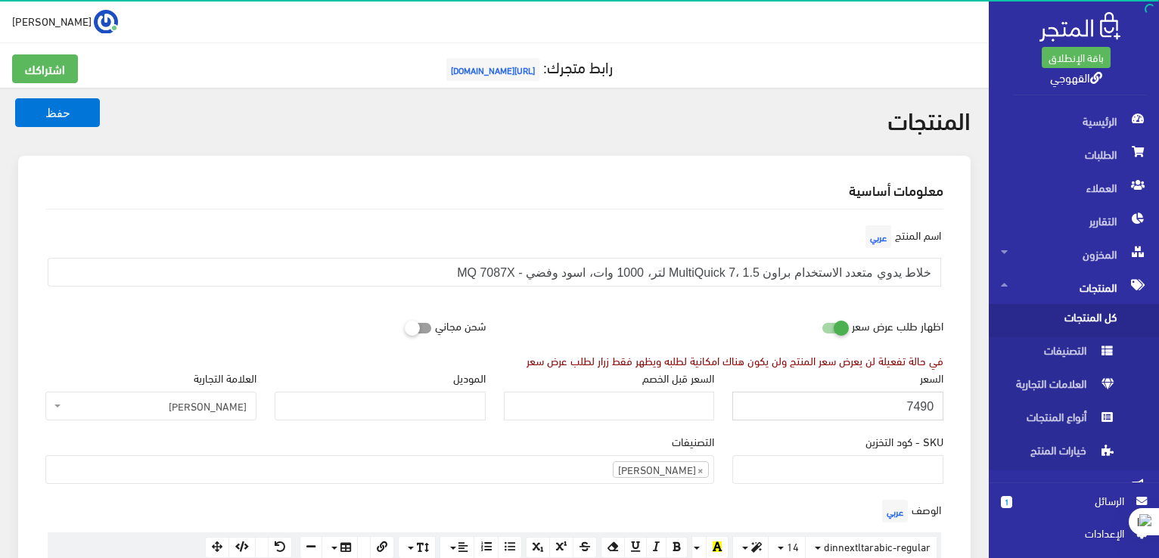
click at [910, 397] on input "7490" at bounding box center [838, 406] width 211 height 29
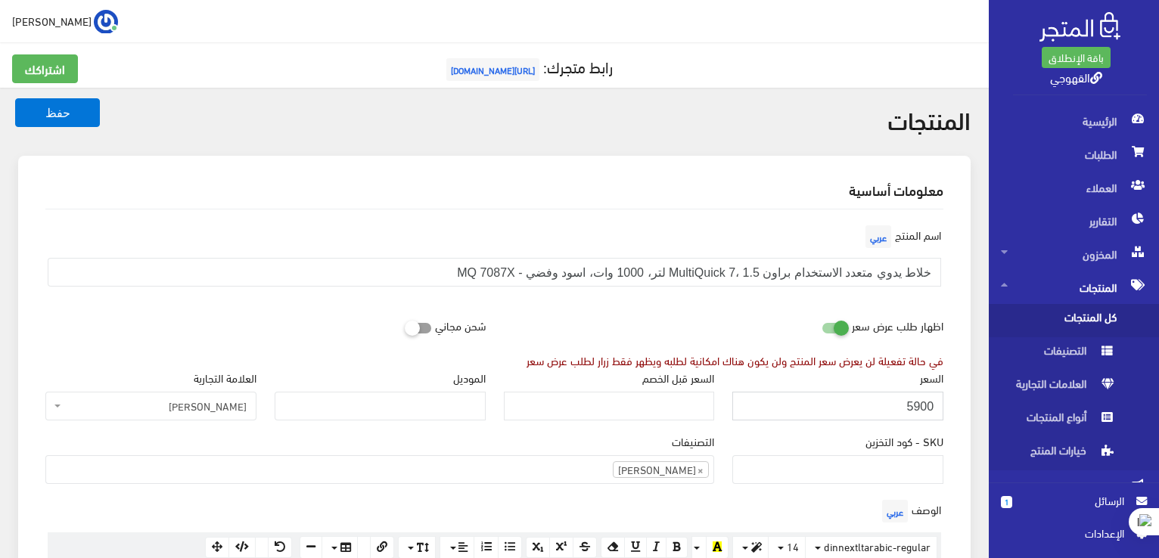
type input "5900"
click at [15, 98] on button "حفظ" at bounding box center [57, 112] width 85 height 29
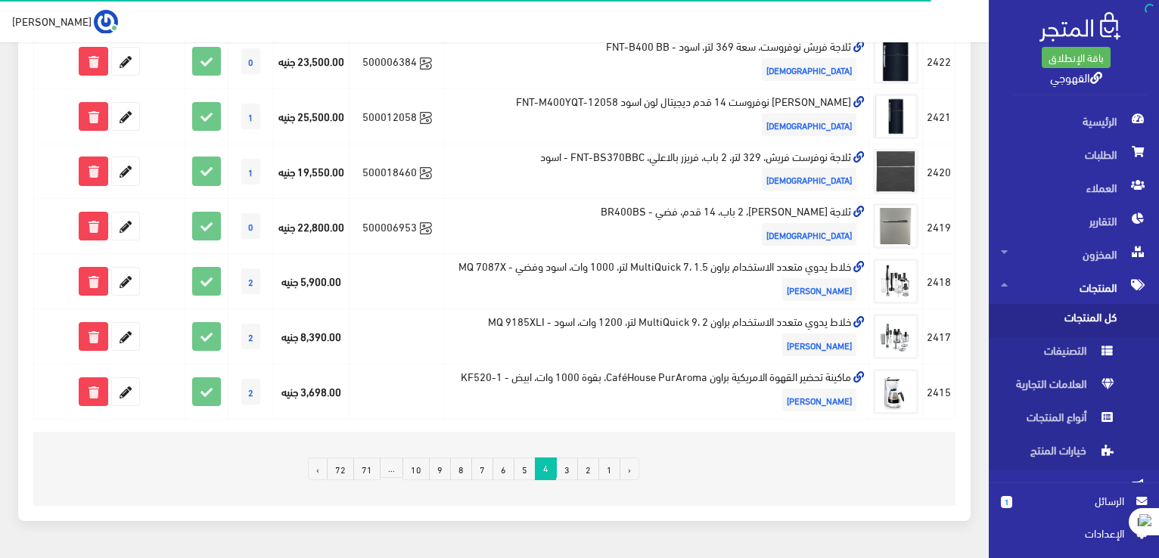
scroll to position [1076, 0]
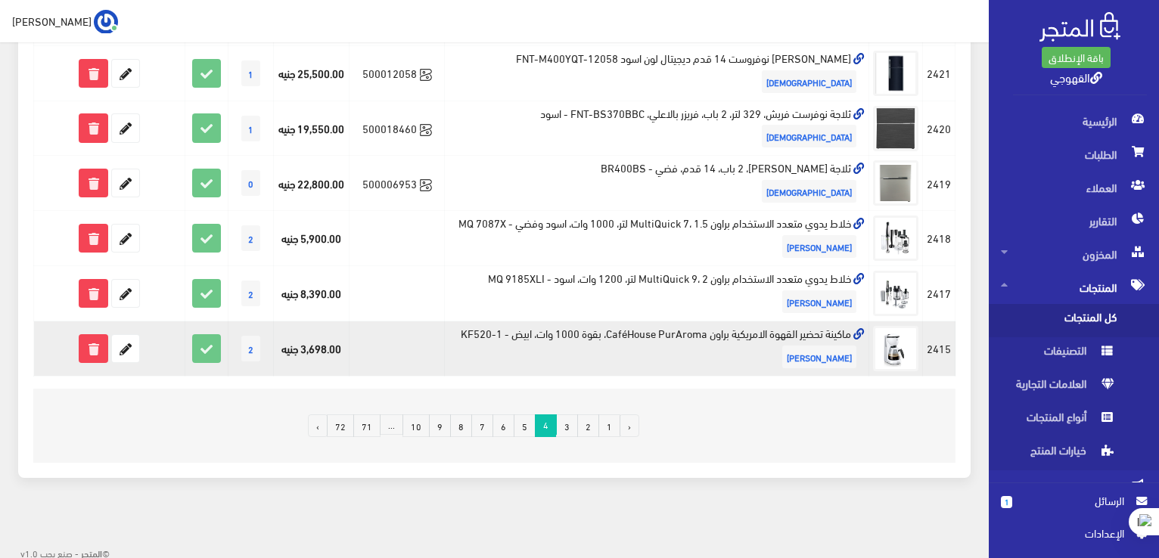
click at [600, 331] on td "ماكينة تحضير القهوة الامريكية براون CaféHouse PurAroma، بقوة 1000 وات، ابيض - K…" at bounding box center [657, 349] width 425 height 55
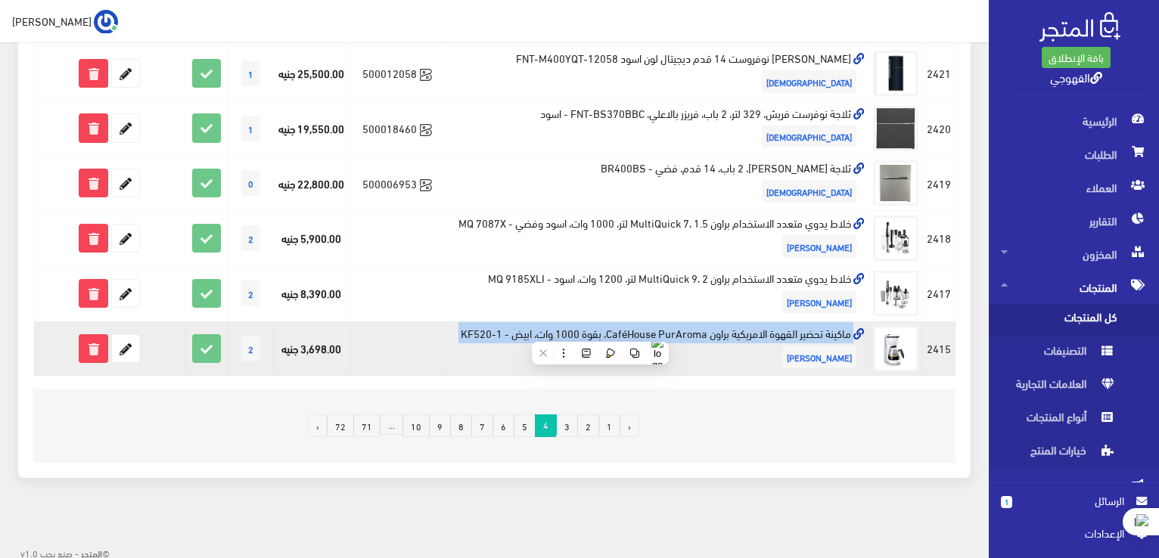
click at [600, 331] on td "ماكينة تحضير القهوة الامريكية براون CaféHouse PurAroma، بقوة 1000 وات، ابيض - K…" at bounding box center [657, 349] width 425 height 55
copy td "ماكينة تحضير القهوة الامريكية براون CaféHouse PurAroma، بقوة 1000 وات، ابيض - K…"
click at [129, 343] on icon at bounding box center [125, 348] width 27 height 27
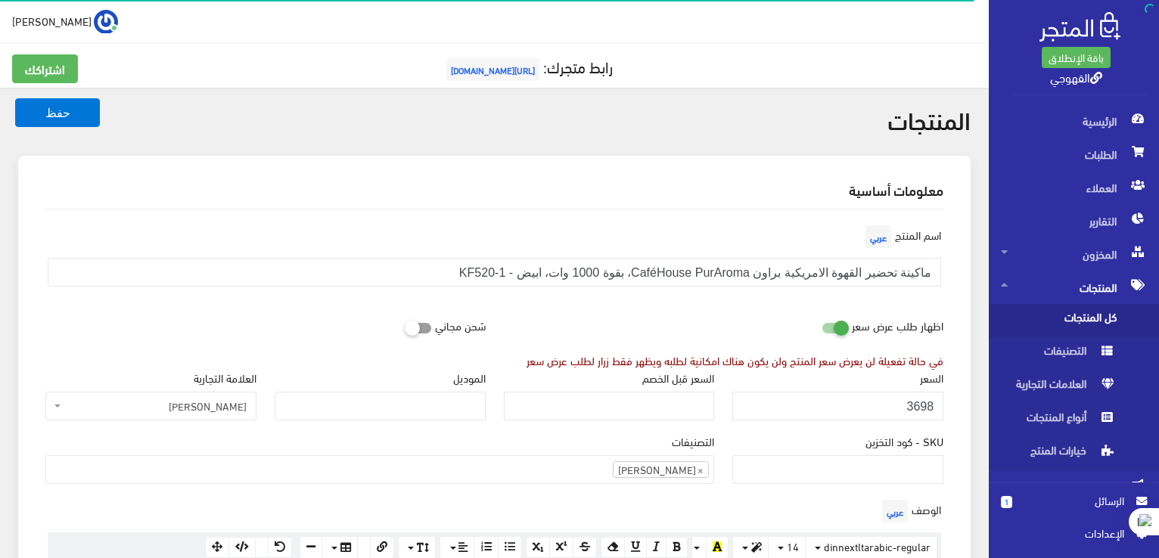
scroll to position [1093, 0]
click at [920, 398] on input "3698" at bounding box center [838, 406] width 211 height 29
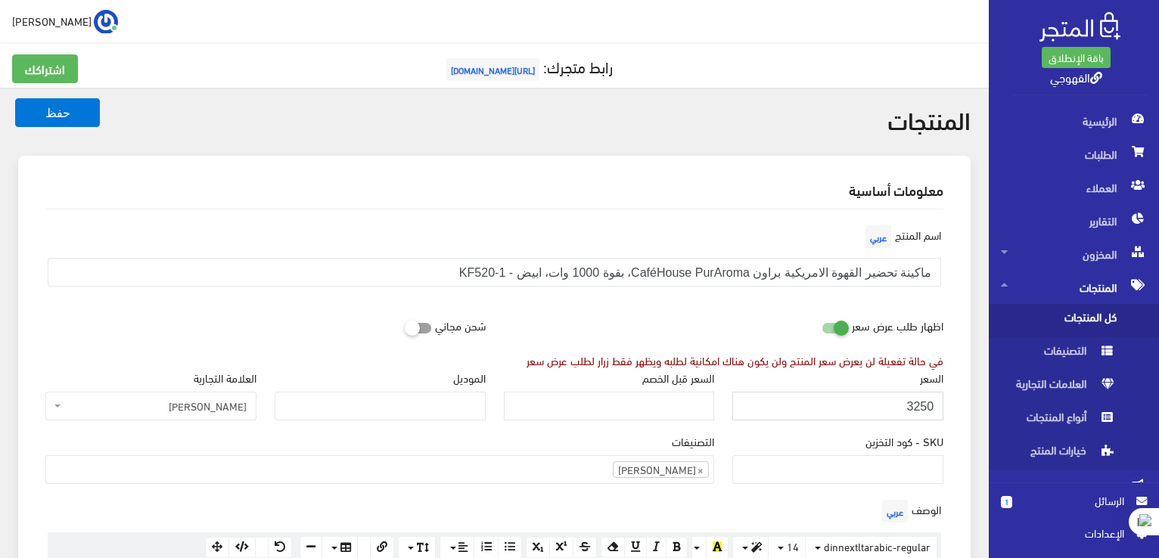
type input "3250"
click at [15, 98] on button "حفظ" at bounding box center [57, 112] width 85 height 29
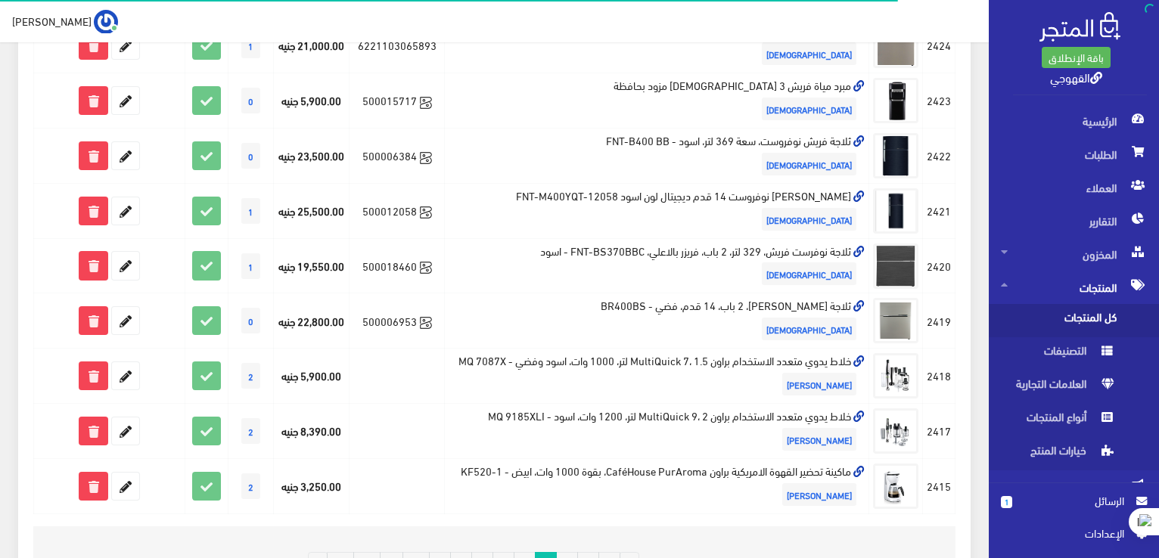
scroll to position [1076, 0]
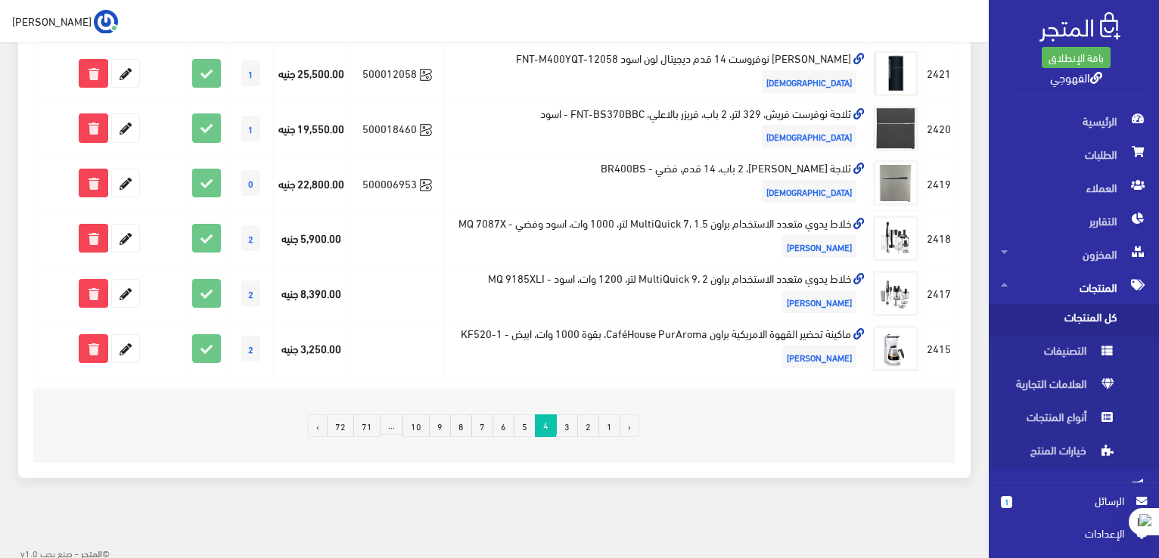
click at [527, 429] on link "5" at bounding box center [525, 426] width 22 height 23
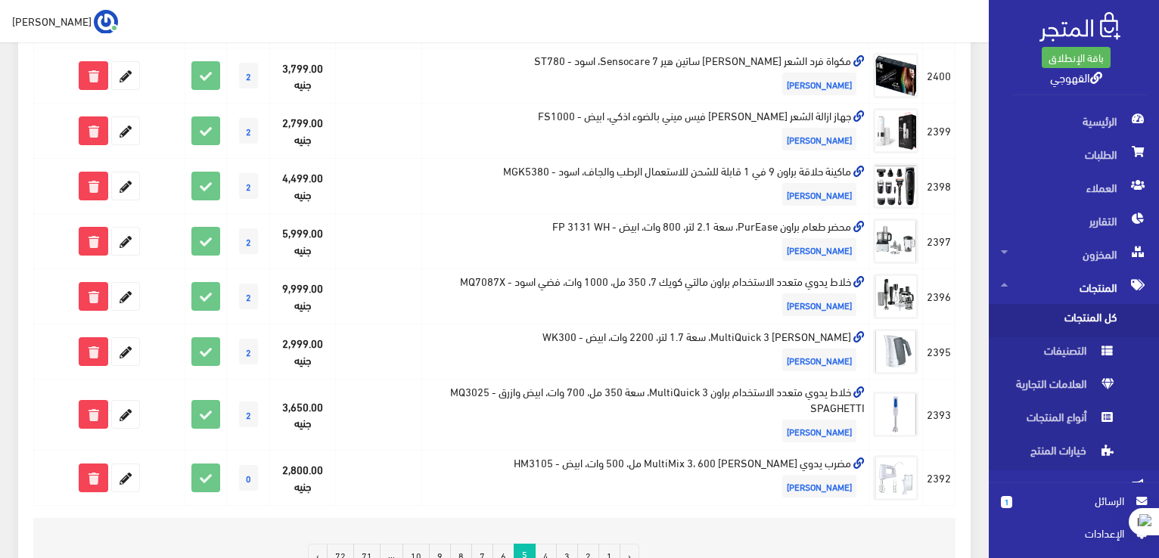
scroll to position [1065, 0]
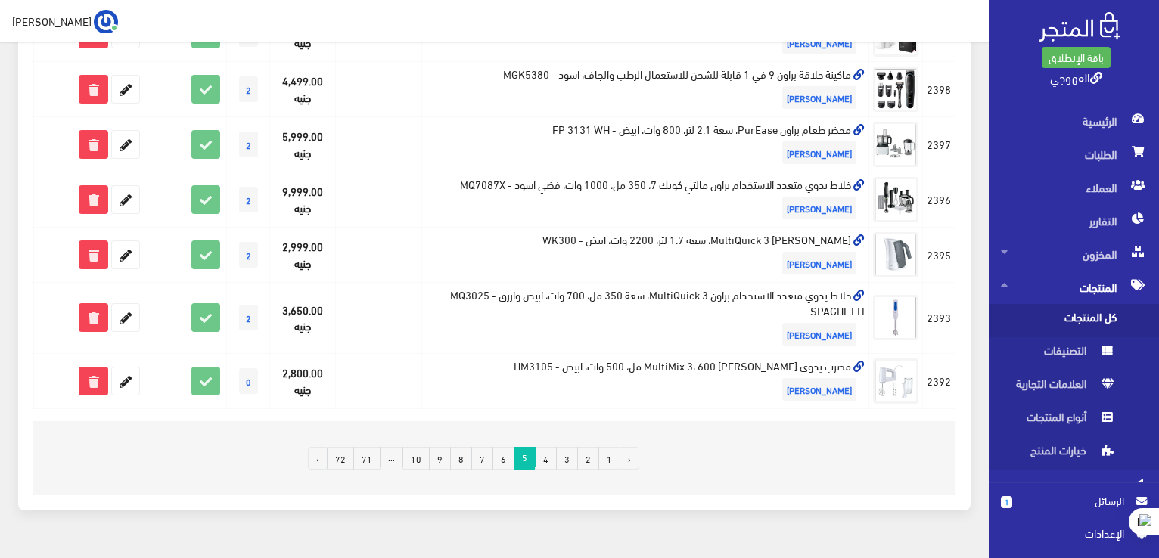
click at [322, 447] on link "›" at bounding box center [318, 458] width 20 height 23
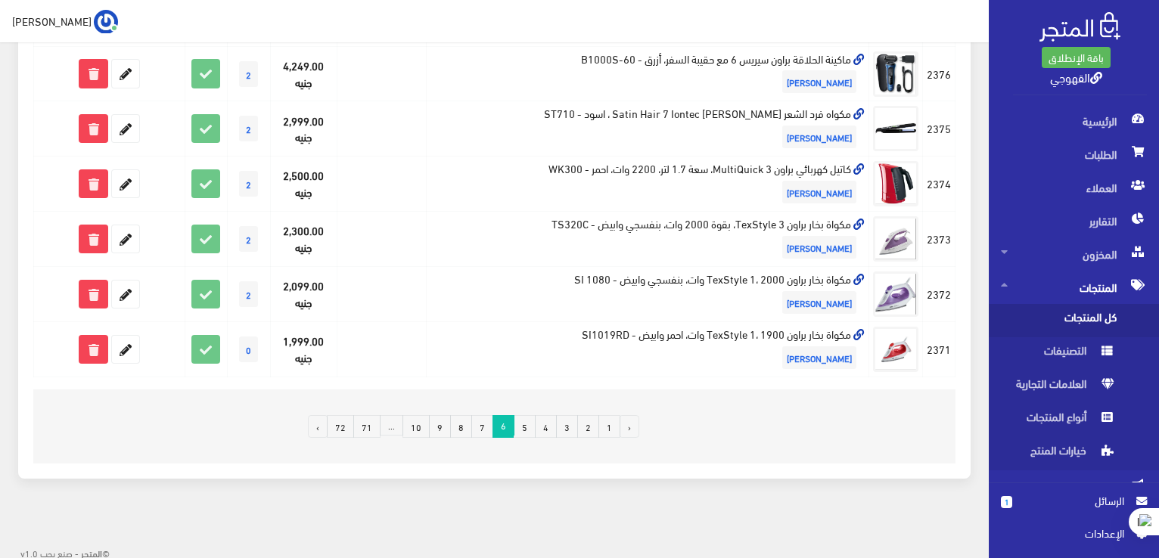
scroll to position [1049, 0]
click at [345, 425] on link "72" at bounding box center [340, 426] width 27 height 23
